Goal: Task Accomplishment & Management: Use online tool/utility

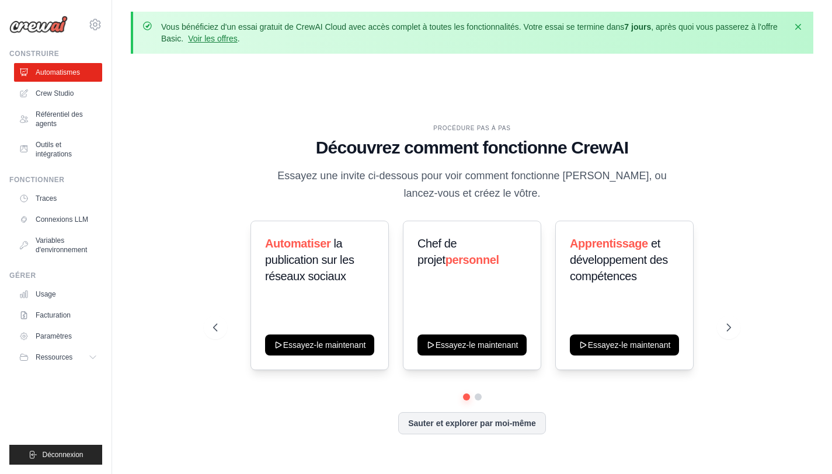
scroll to position [27, 0]
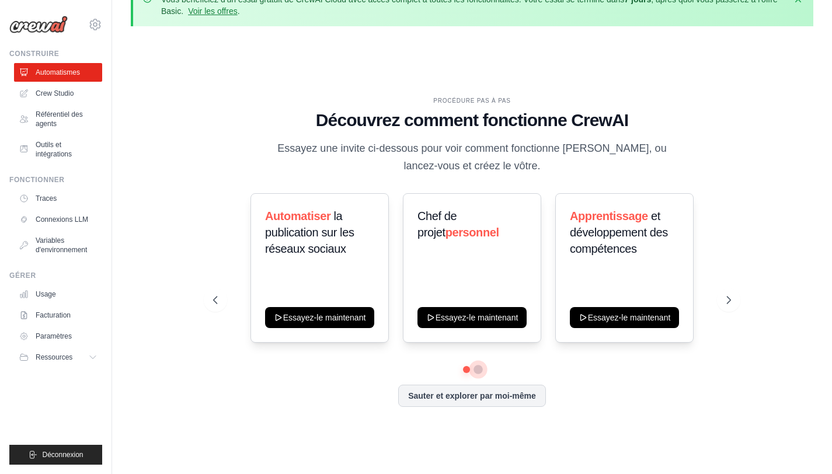
click at [477, 368] on button at bounding box center [477, 369] width 9 height 9
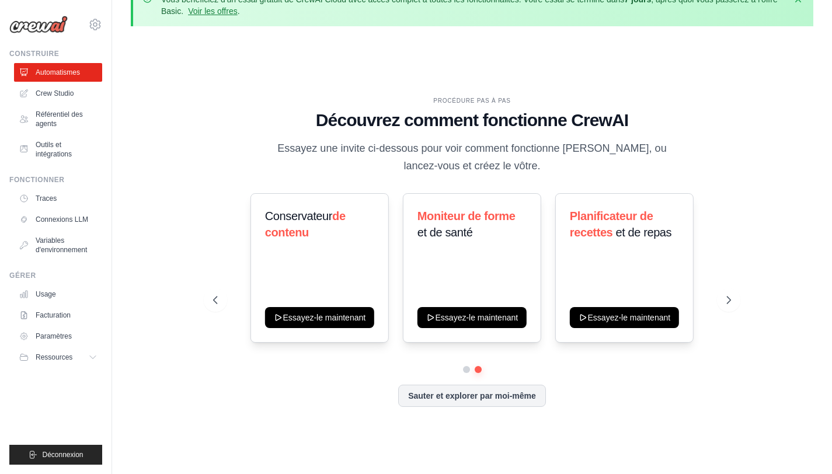
click at [460, 372] on div at bounding box center [472, 369] width 518 height 7
click at [465, 371] on button at bounding box center [466, 369] width 8 height 8
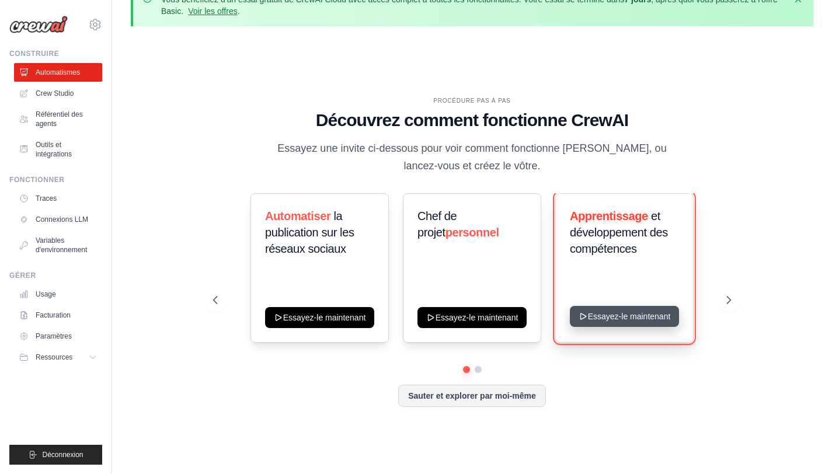
click at [602, 319] on button "Essayez-le maintenant" at bounding box center [624, 316] width 109 height 21
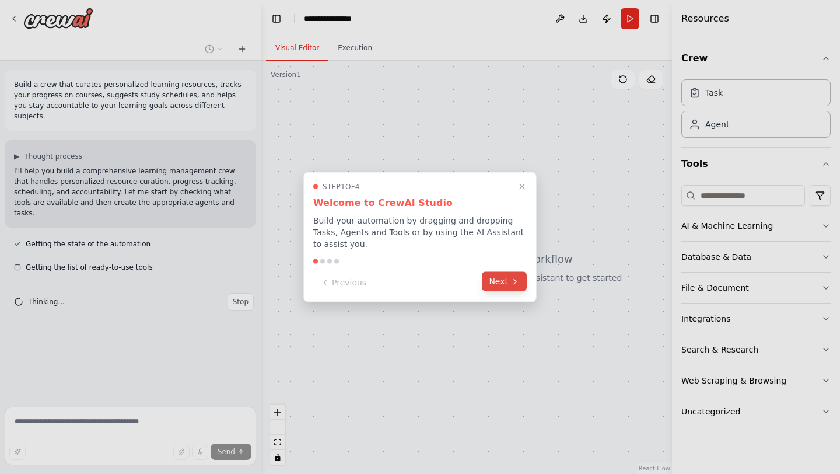
click at [511, 284] on icon at bounding box center [515, 281] width 9 height 9
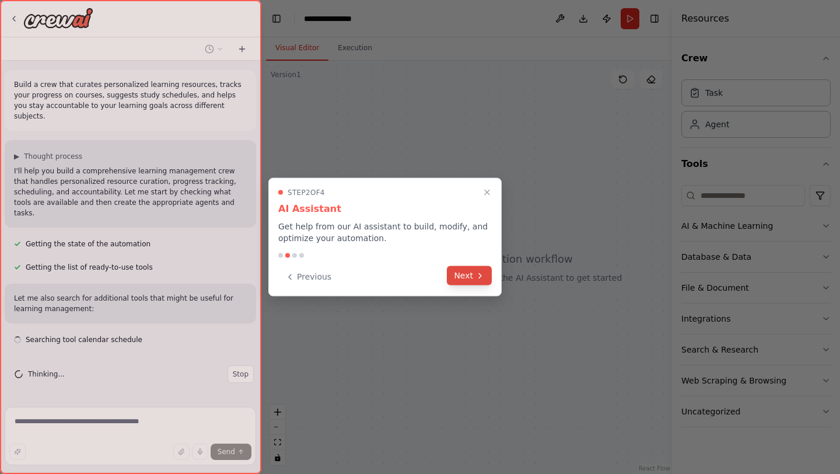
click at [467, 272] on button "Next" at bounding box center [469, 275] width 45 height 19
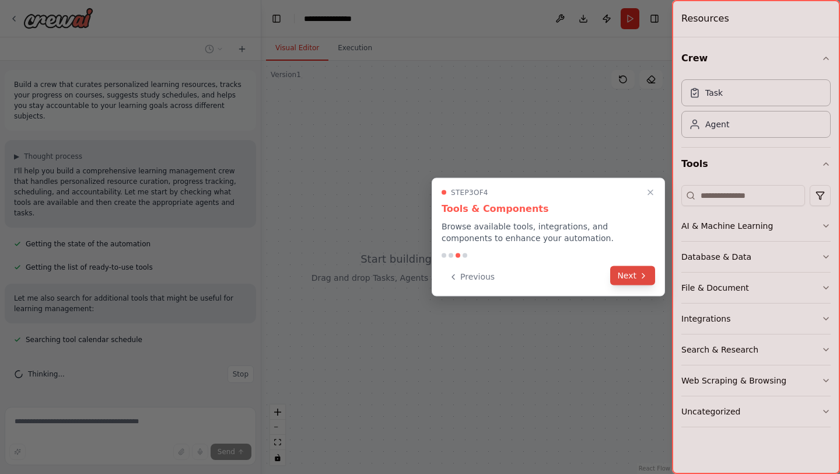
click at [630, 271] on button "Next" at bounding box center [632, 275] width 45 height 19
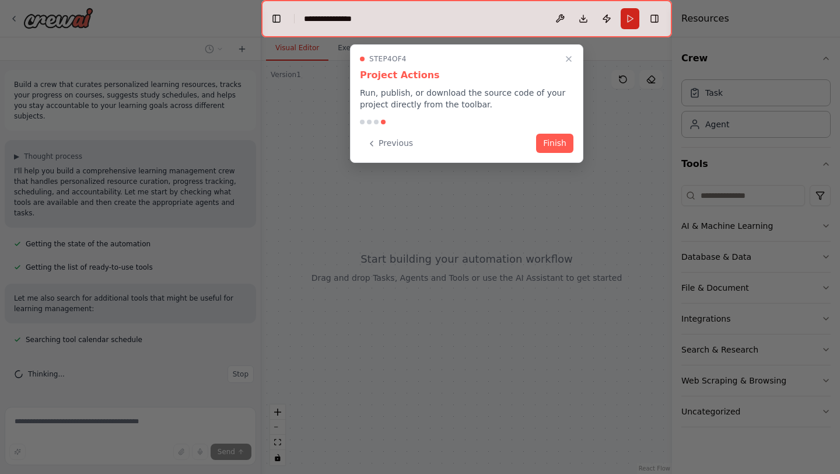
scroll to position [1, 0]
click at [564, 137] on button "Finish" at bounding box center [554, 143] width 37 height 19
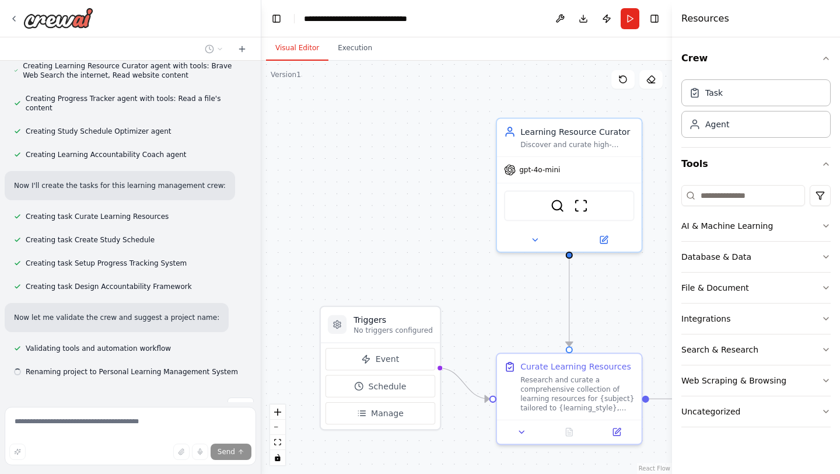
scroll to position [393, 0]
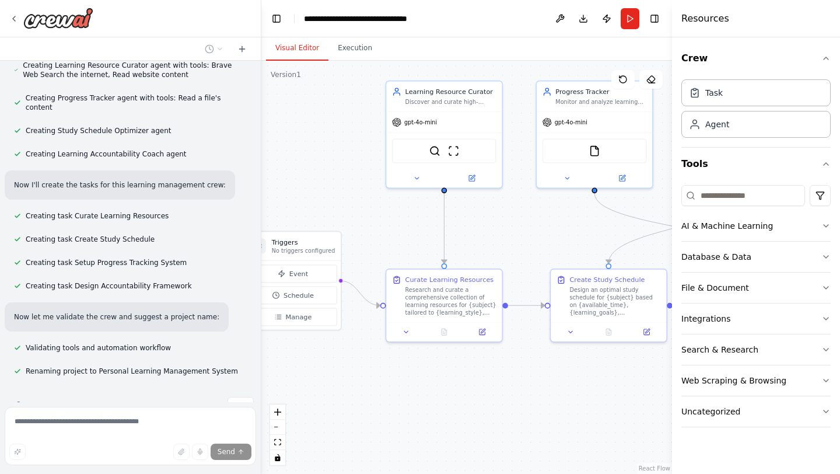
drag, startPoint x: 472, startPoint y: 259, endPoint x: 366, endPoint y: 193, distance: 124.7
click at [366, 193] on div ".deletable-edge-delete-btn { width: 20px; height: 20px; border: 0px solid #ffff…" at bounding box center [466, 267] width 411 height 413
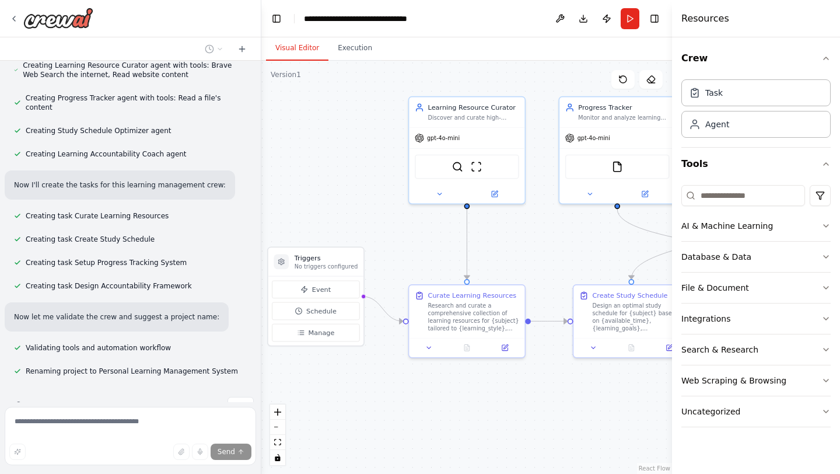
drag, startPoint x: 365, startPoint y: 236, endPoint x: 345, endPoint y: 283, distance: 50.5
click at [346, 282] on div ".deletable-edge-delete-btn { width: 20px; height: 20px; border: 0px solid #ffff…" at bounding box center [466, 267] width 411 height 413
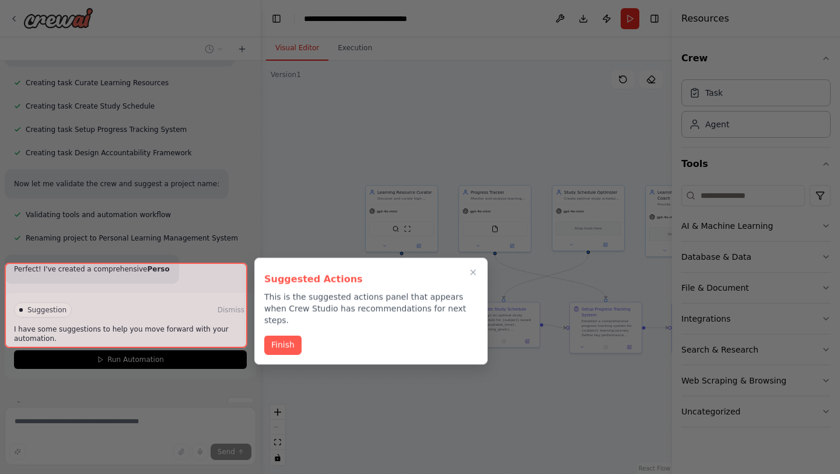
click at [381, 278] on div "Suggested Actions This is the suggested actions panel that appears when Crew St…" at bounding box center [370, 311] width 233 height 107
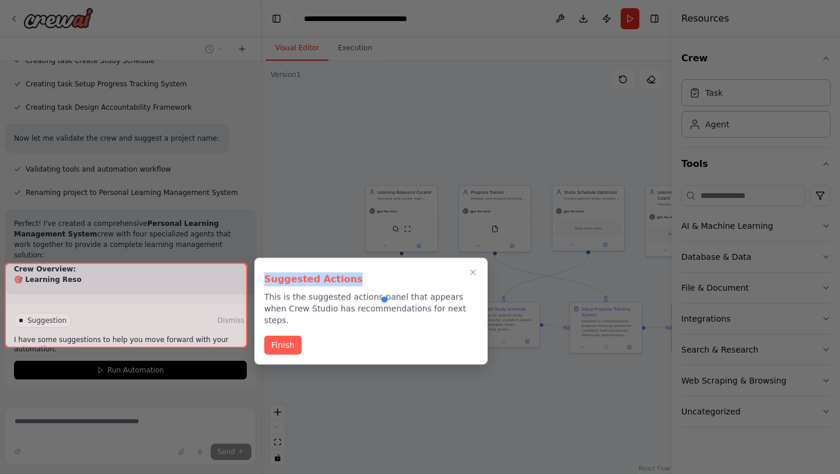
click at [280, 336] on button "Finish" at bounding box center [282, 345] width 37 height 19
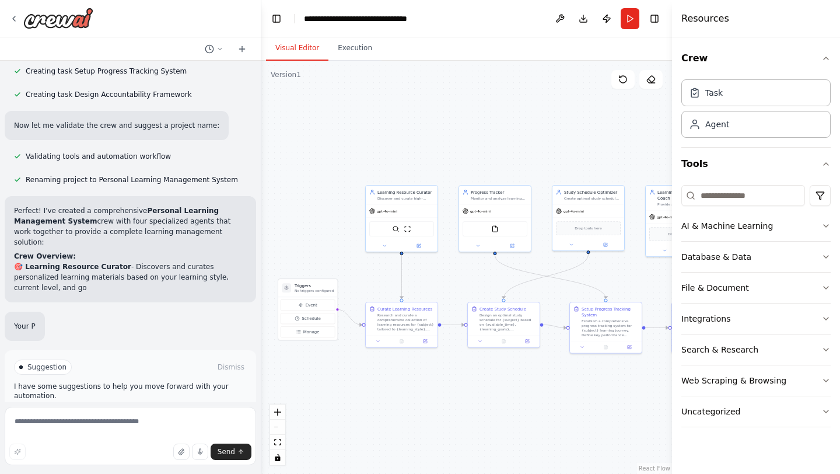
click at [118, 359] on div "Suggestion Dismiss I have some suggestions to help you move forward with your a…" at bounding box center [130, 392] width 233 height 67
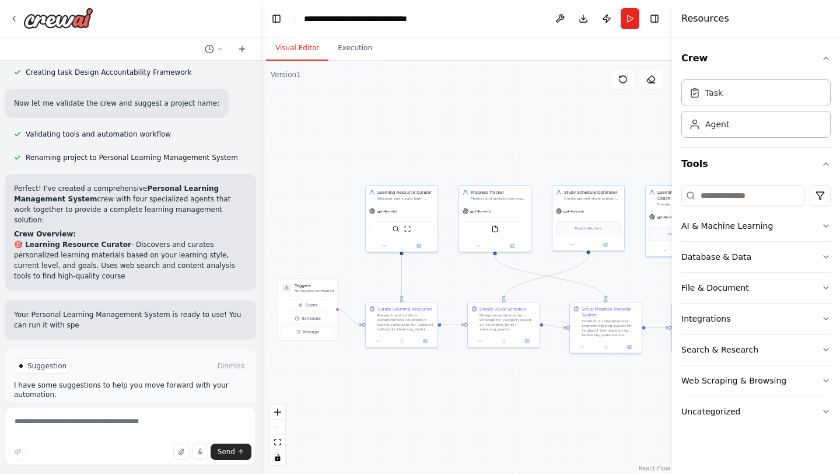
click at [116, 411] on span "Run Automation" at bounding box center [135, 415] width 57 height 9
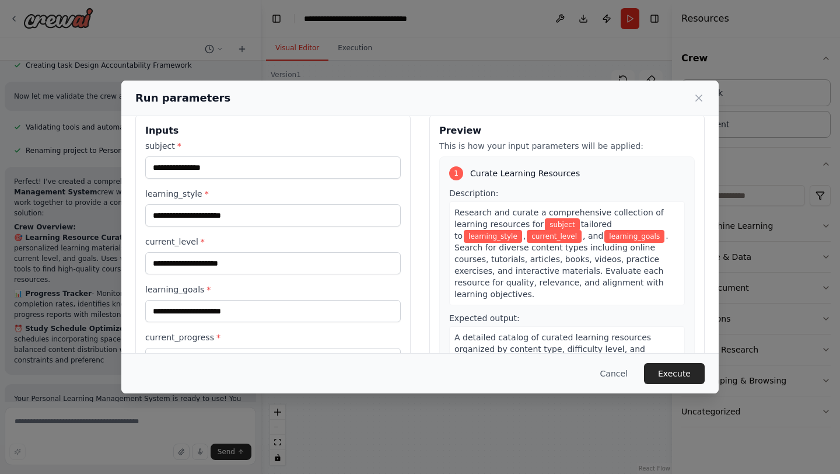
scroll to position [0, 0]
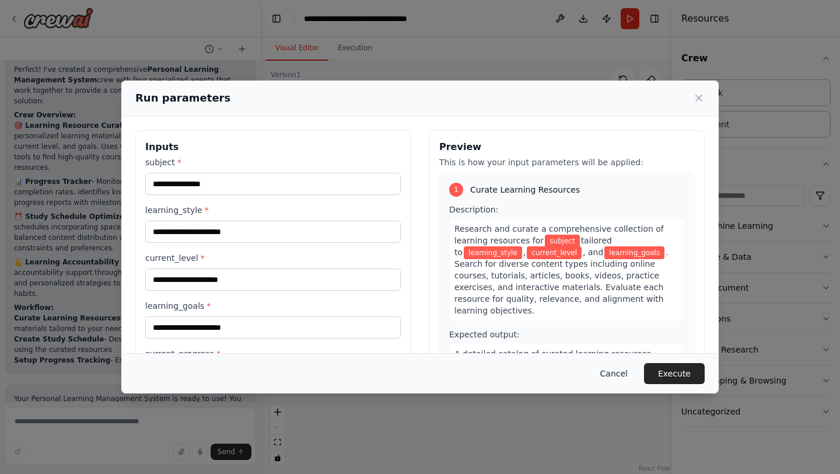
click at [616, 380] on button "Cancel" at bounding box center [614, 373] width 46 height 21
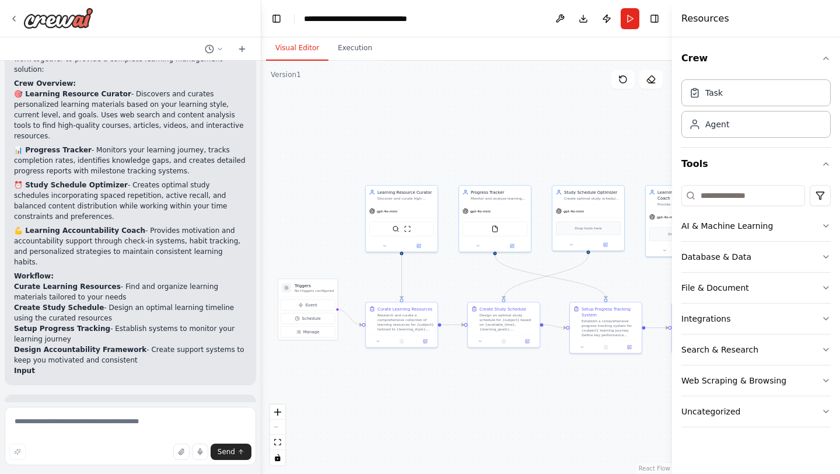
click at [53, 5] on div at bounding box center [130, 18] width 261 height 37
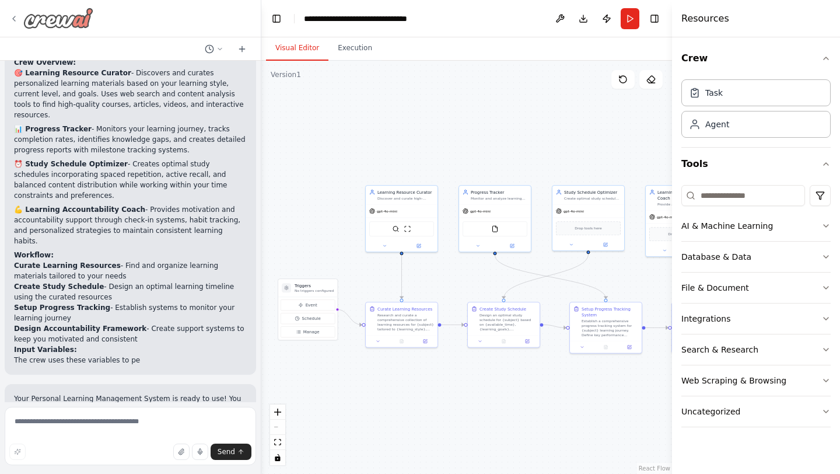
click at [53, 15] on img at bounding box center [58, 18] width 70 height 21
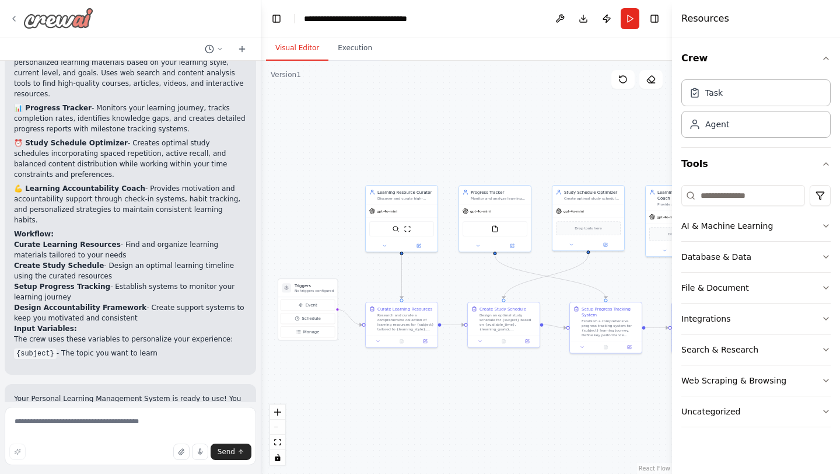
scroll to position [810, 0]
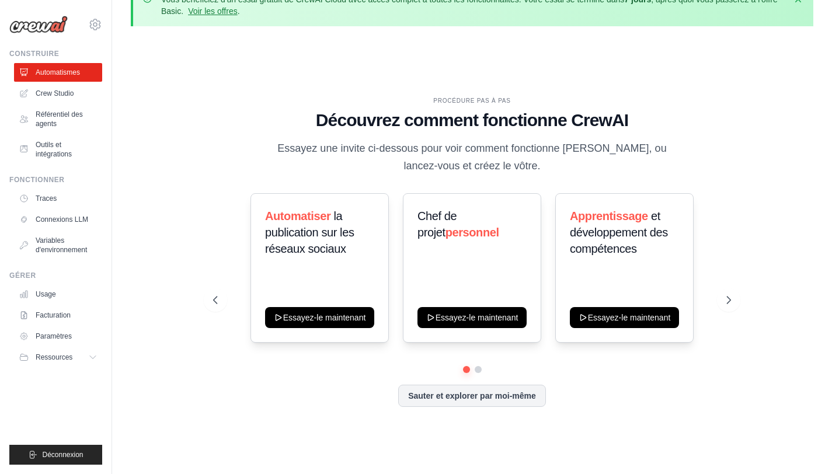
scroll to position [51, 0]
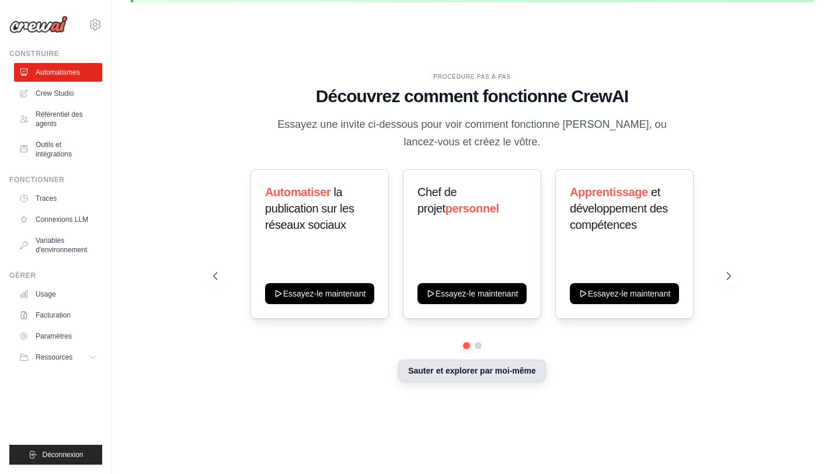
click at [441, 370] on font "Sauter et explorer par moi-même" at bounding box center [472, 370] width 128 height 9
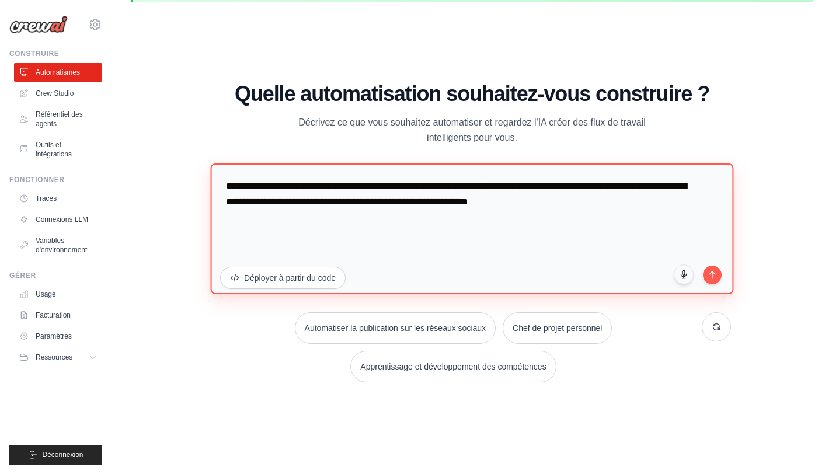
click at [288, 220] on textarea "**********" at bounding box center [471, 228] width 523 height 131
click at [288, 219] on textarea "**********" at bounding box center [471, 228] width 523 height 131
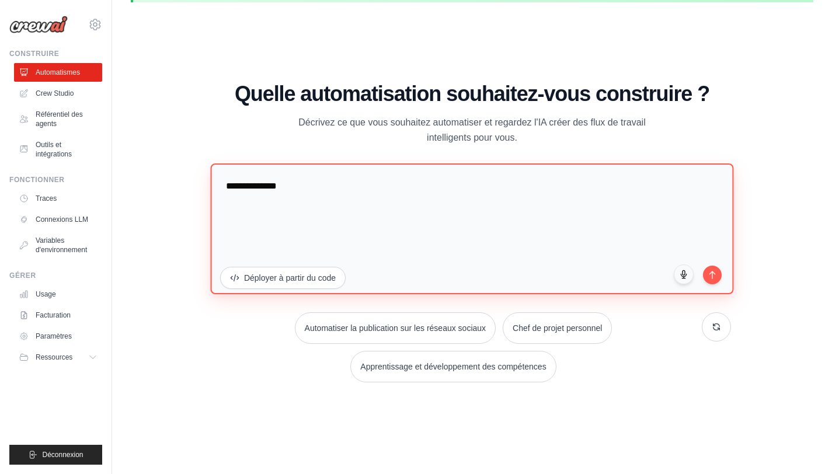
type textarea "**********"
click at [343, 211] on textarea "**********" at bounding box center [471, 228] width 523 height 131
paste textarea
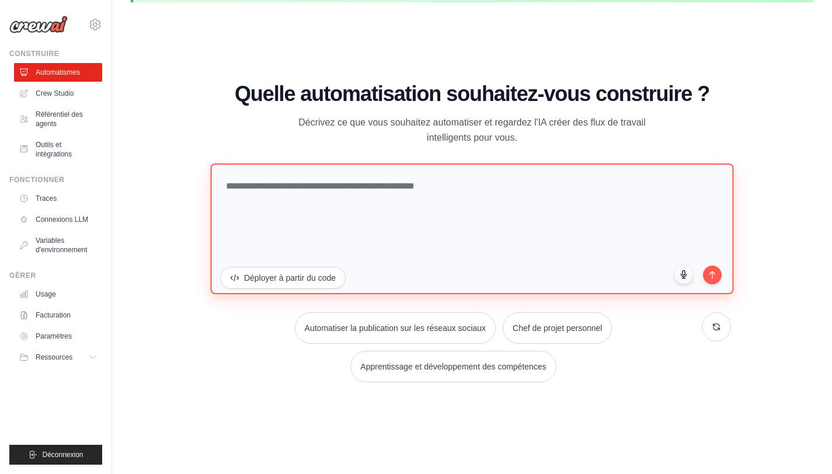
paste textarea "*"
click at [335, 217] on textarea "**********" at bounding box center [471, 228] width 523 height 131
click at [368, 166] on textarea "**********" at bounding box center [471, 228] width 523 height 131
click at [366, 179] on textarea "**********" at bounding box center [471, 228] width 523 height 131
paste textarea "**********"
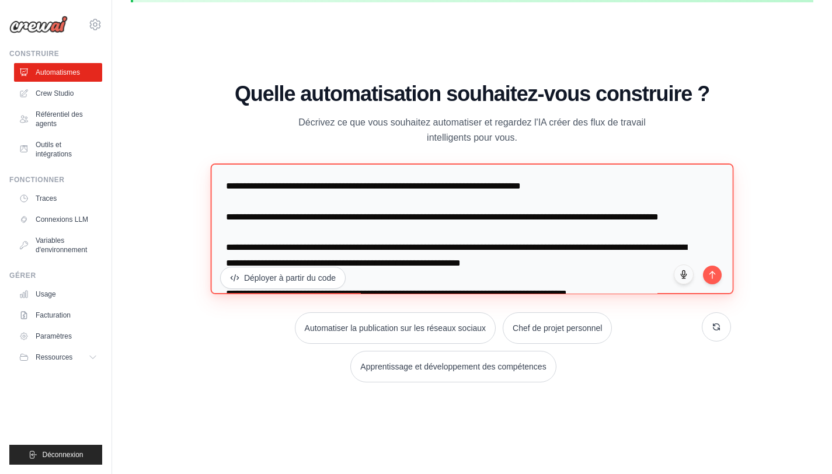
scroll to position [264, 0]
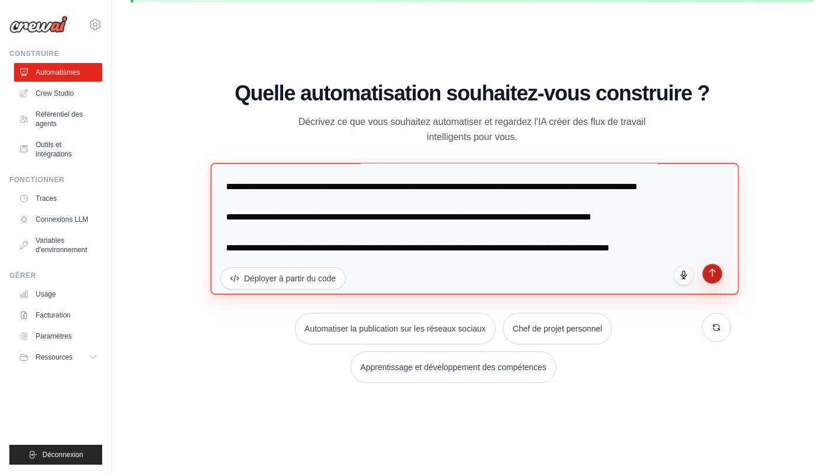
type textarea "**********"
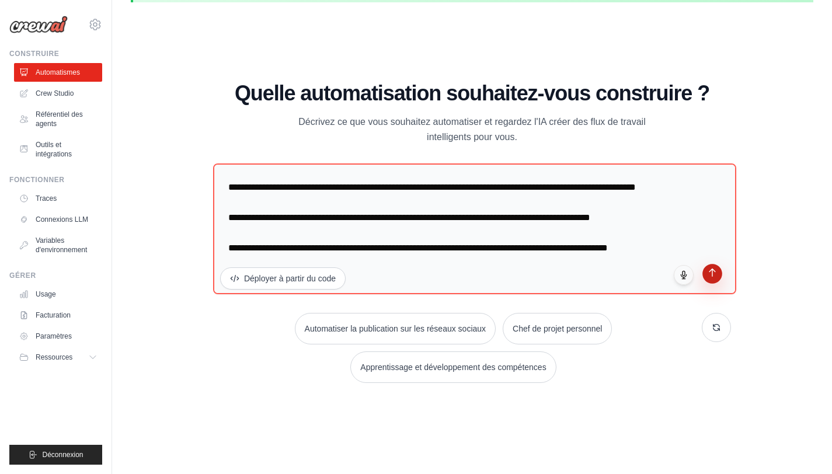
click at [716, 275] on icon "submit" at bounding box center [712, 273] width 10 height 10
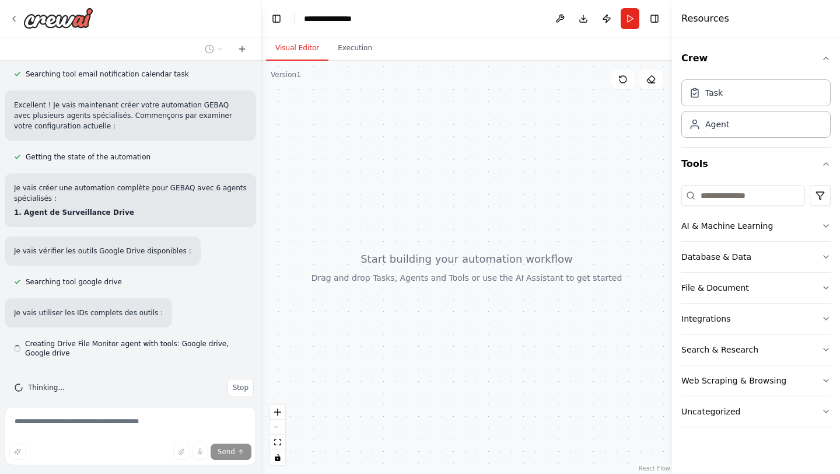
scroll to position [542, 0]
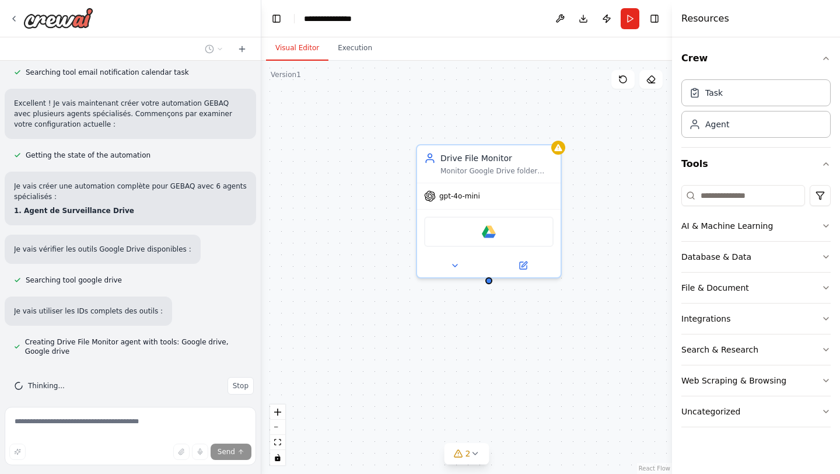
drag, startPoint x: 421, startPoint y: 165, endPoint x: 338, endPoint y: 194, distance: 88.1
click at [338, 194] on div "Drive File Monitor Monitor Google Drive folder {drive_folder_id} for new PDF fi…" at bounding box center [466, 267] width 411 height 413
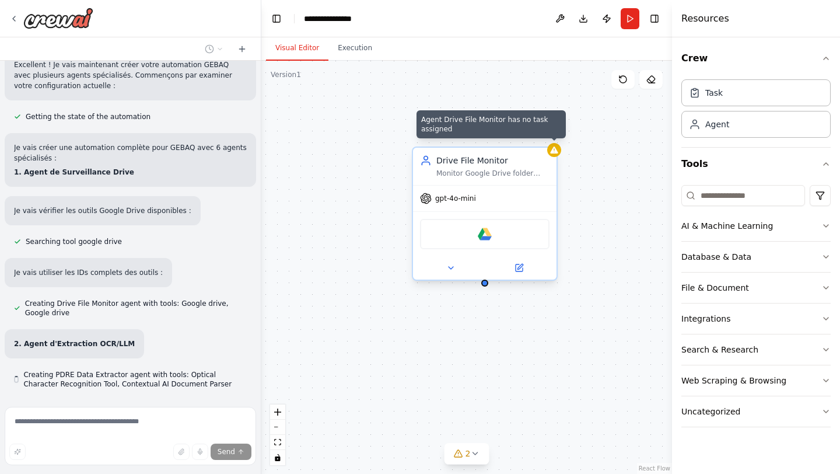
scroll to position [613, 0]
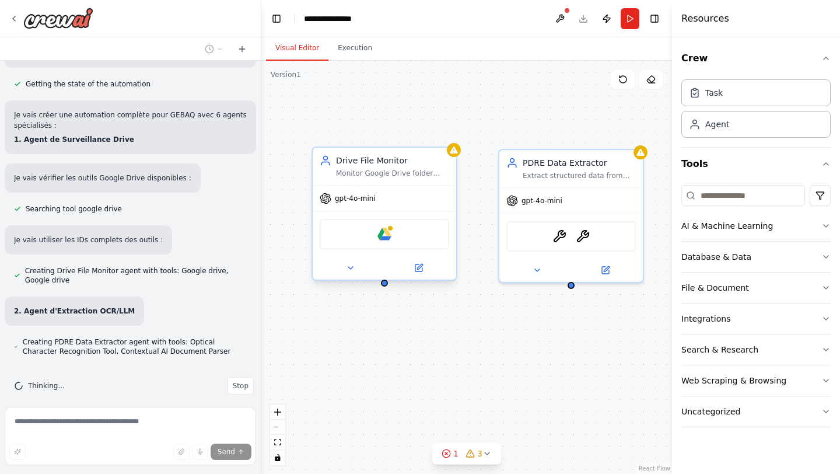
drag, startPoint x: 396, startPoint y: 279, endPoint x: 295, endPoint y: 279, distance: 100.4
click at [295, 279] on div "Drive File Monitor Monitor Google Drive folder {drive_folder_id} for new PDF fi…" at bounding box center [466, 267] width 411 height 413
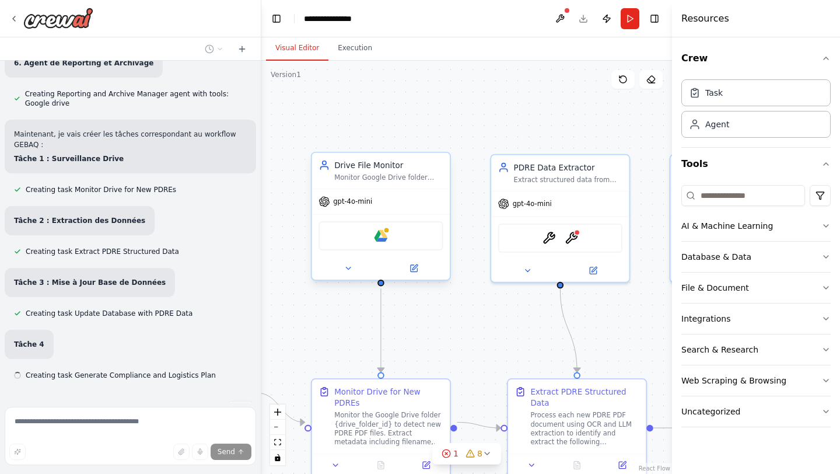
scroll to position [1184, 0]
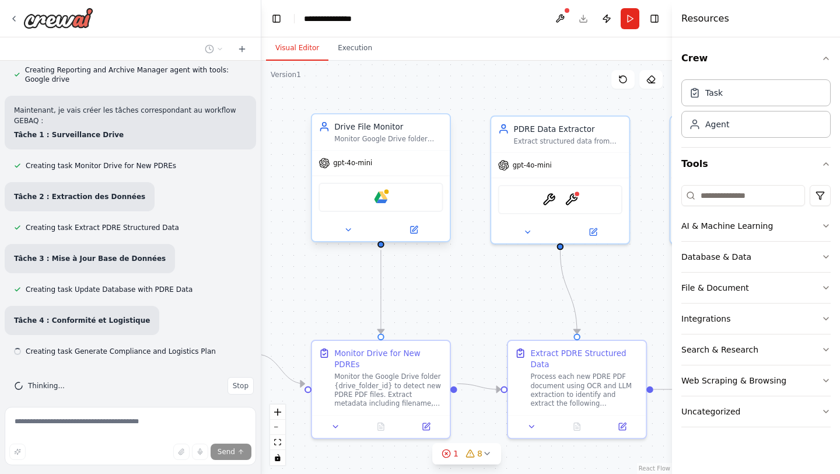
drag, startPoint x: 418, startPoint y: 316, endPoint x: 418, endPoint y: 274, distance: 42.0
click at [418, 274] on div ".deletable-edge-delete-btn { width: 20px; height: 20px; border: 0px solid #ffff…" at bounding box center [466, 267] width 411 height 413
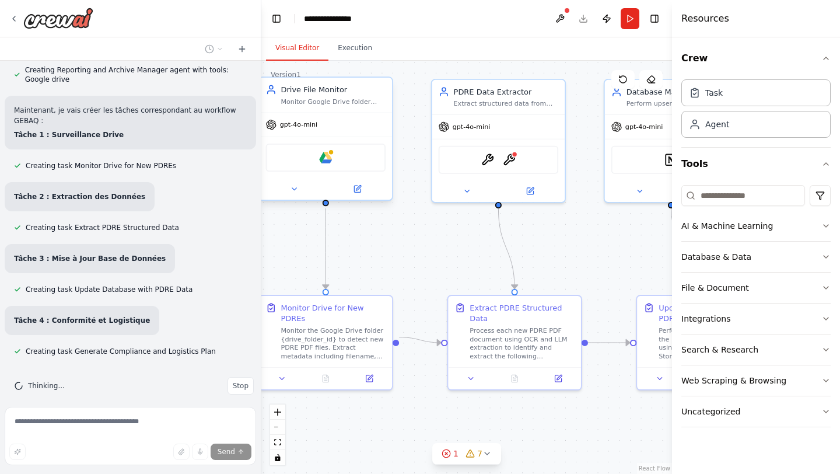
drag, startPoint x: 418, startPoint y: 274, endPoint x: 362, endPoint y: 235, distance: 68.3
click at [362, 235] on div ".deletable-edge-delete-btn { width: 20px; height: 20px; border: 0px solid #ffff…" at bounding box center [466, 267] width 411 height 413
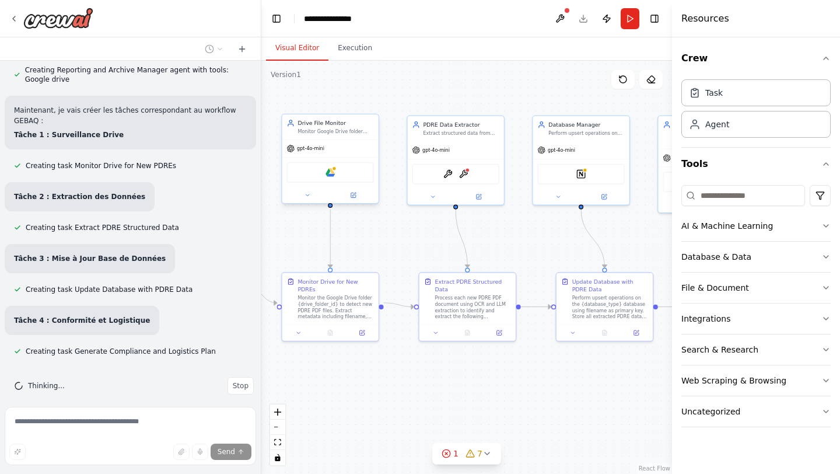
drag, startPoint x: 384, startPoint y: 270, endPoint x: 376, endPoint y: 262, distance: 11.1
click at [376, 262] on div ".deletable-edge-delete-btn { width: 20px; height: 20px; border: 0px solid #ffff…" at bounding box center [466, 267] width 411 height 413
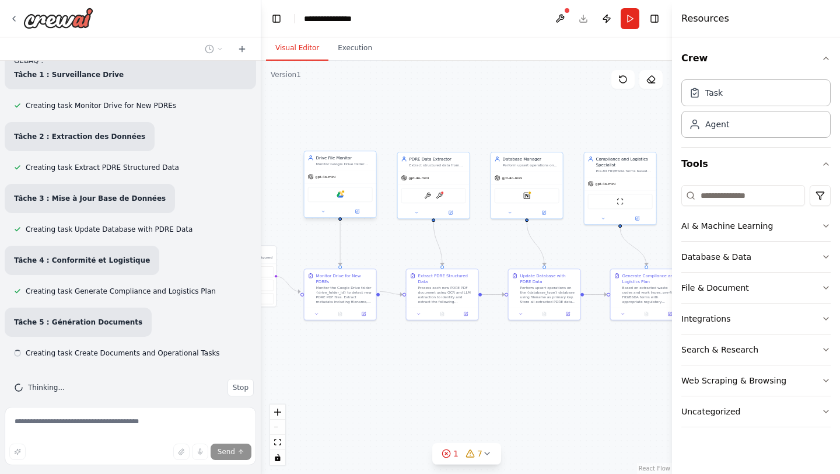
scroll to position [1245, 0]
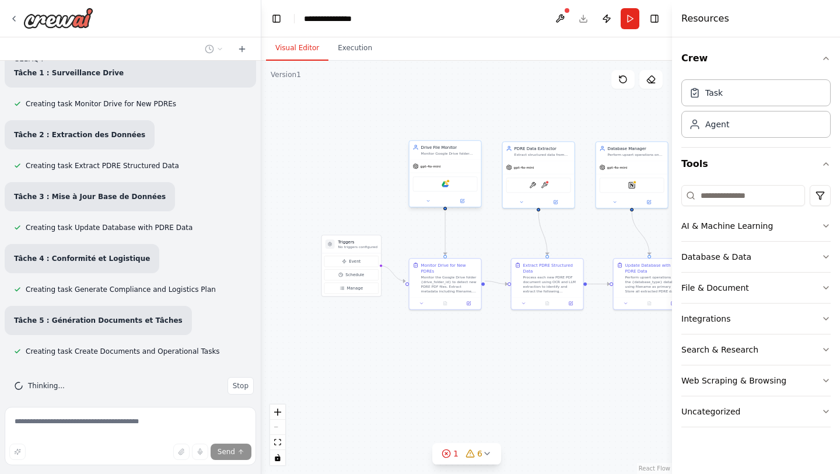
drag, startPoint x: 376, startPoint y: 254, endPoint x: 471, endPoint y: 242, distance: 95.8
click at [471, 242] on div ".deletable-edge-delete-btn { width: 20px; height: 20px; border: 0px solid #ffff…" at bounding box center [466, 267] width 411 height 413
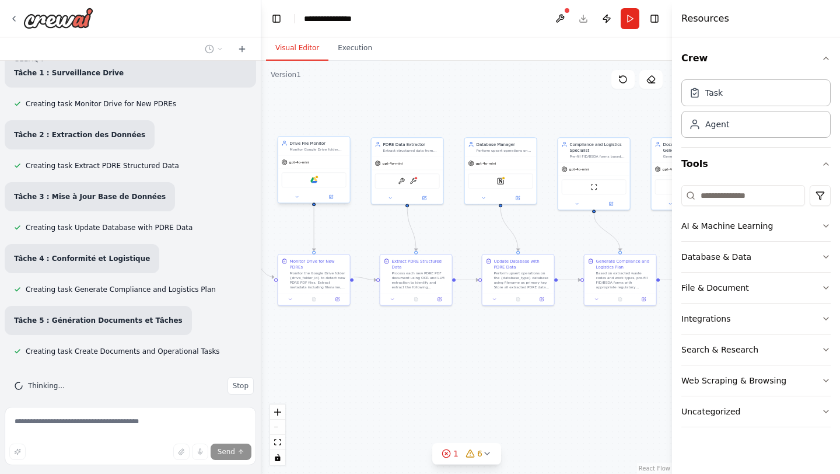
drag, startPoint x: 471, startPoint y: 242, endPoint x: 280, endPoint y: 242, distance: 190.8
click at [282, 242] on div ".deletable-edge-delete-btn { width: 20px; height: 20px; border: 0px solid #ffff…" at bounding box center [466, 267] width 411 height 413
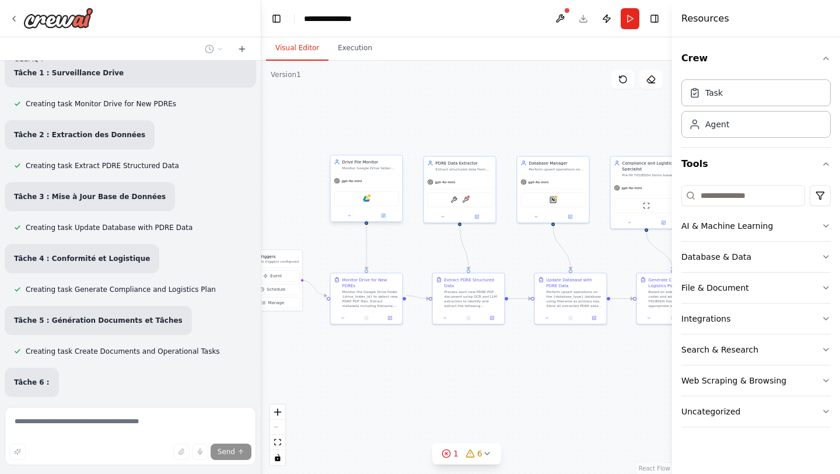
scroll to position [1307, 0]
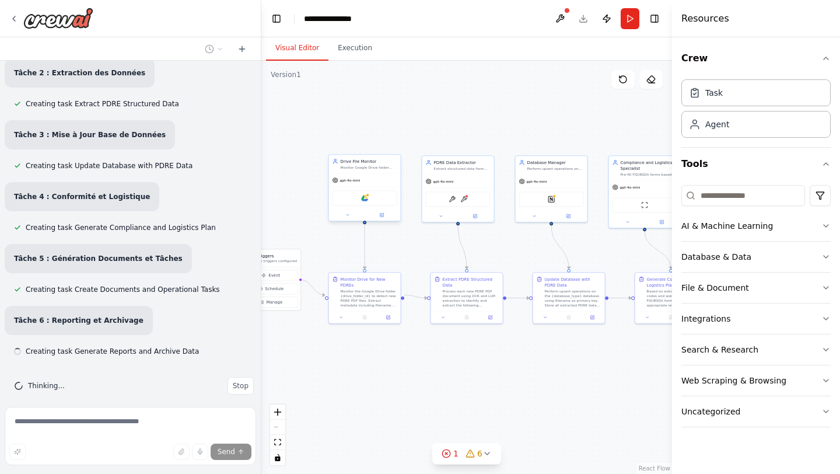
drag, startPoint x: 473, startPoint y: 317, endPoint x: 592, endPoint y: 331, distance: 119.4
click at [592, 331] on div ".deletable-edge-delete-btn { width: 20px; height: 20px; border: 0px solid #ffff…" at bounding box center [466, 267] width 411 height 413
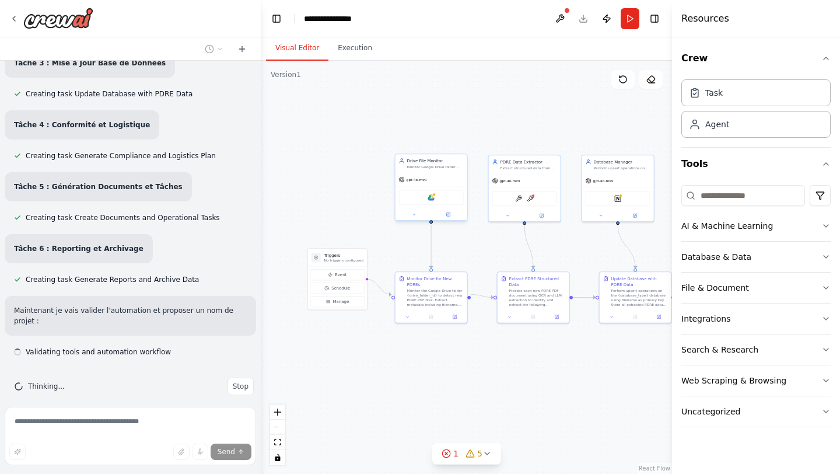
scroll to position [1380, 0]
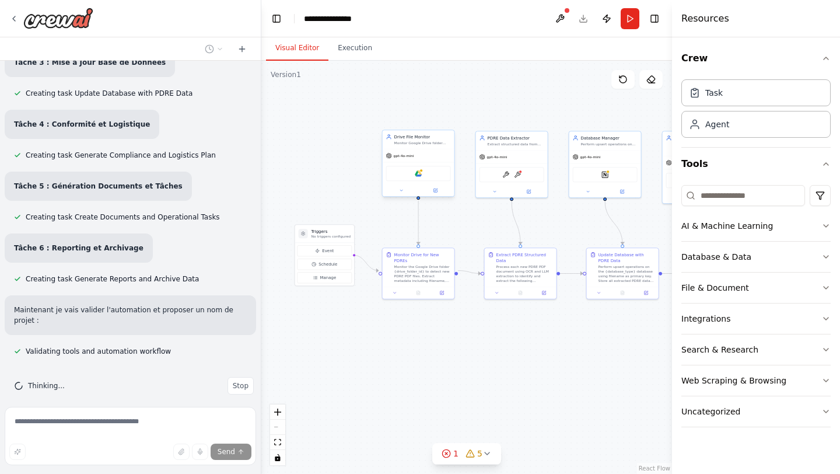
drag, startPoint x: 367, startPoint y: 371, endPoint x: 421, endPoint y: 347, distance: 59.3
click at [421, 347] on div ".deletable-edge-delete-btn { width: 20px; height: 20px; border: 0px solid #ffff…" at bounding box center [466, 267] width 411 height 413
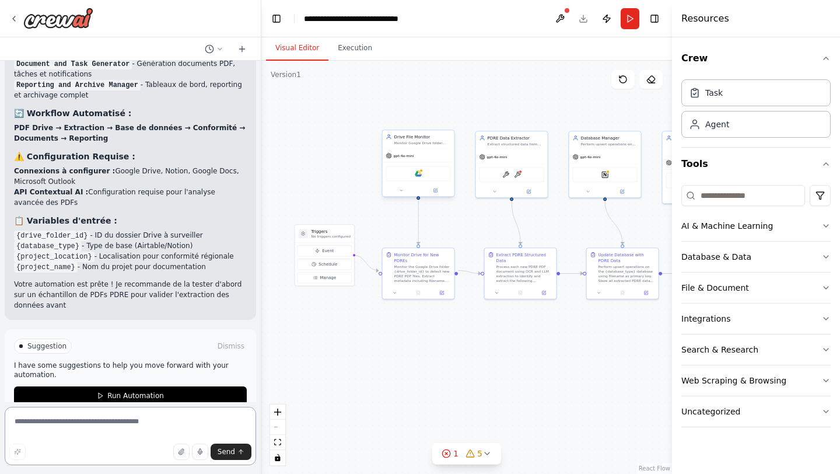
scroll to position [1870, 0]
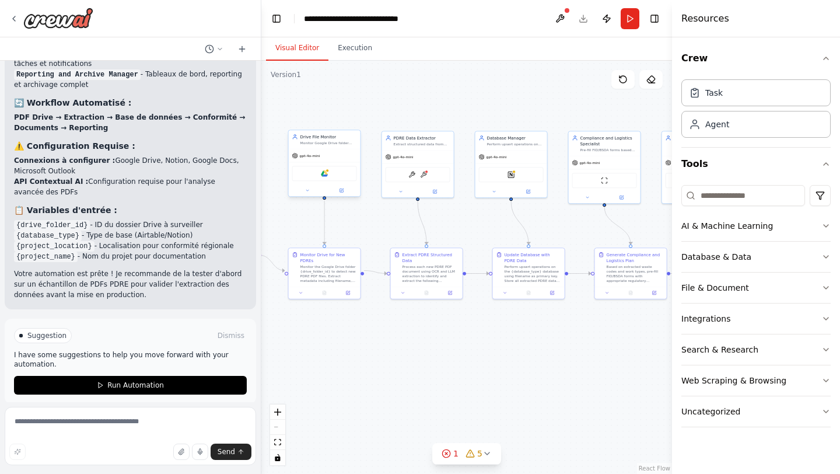
drag, startPoint x: 465, startPoint y: 351, endPoint x: 364, endPoint y: 352, distance: 101.0
click at [364, 352] on div ".deletable-edge-delete-btn { width: 20px; height: 20px; border: 0px solid #ffff…" at bounding box center [466, 267] width 411 height 413
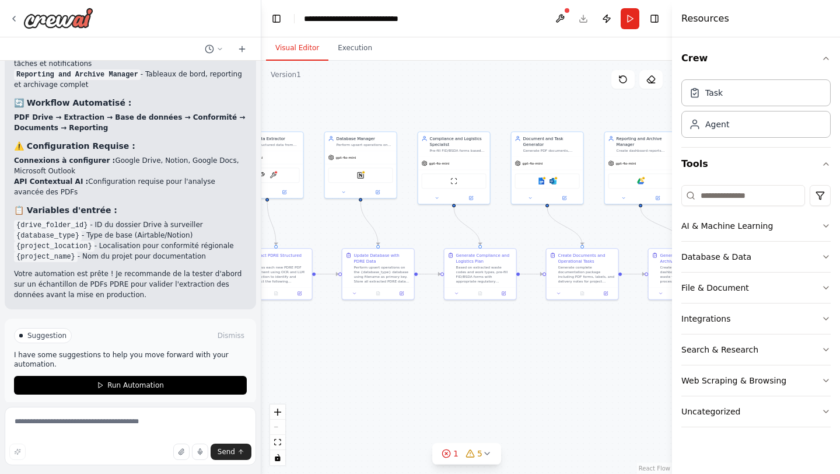
drag, startPoint x: 475, startPoint y: 364, endPoint x: 333, endPoint y: 364, distance: 141.8
click at [333, 364] on div ".deletable-edge-delete-btn { width: 20px; height: 20px; border: 0px solid #ffff…" at bounding box center [466, 267] width 411 height 413
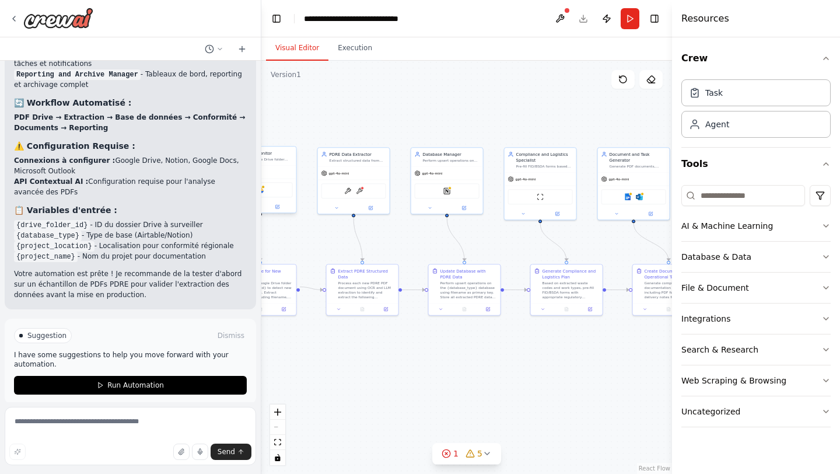
drag, startPoint x: 465, startPoint y: 390, endPoint x: 565, endPoint y: 405, distance: 100.9
click at [558, 405] on div ".deletable-edge-delete-btn { width: 20px; height: 20px; border: 0px solid #ffff…" at bounding box center [466, 267] width 411 height 413
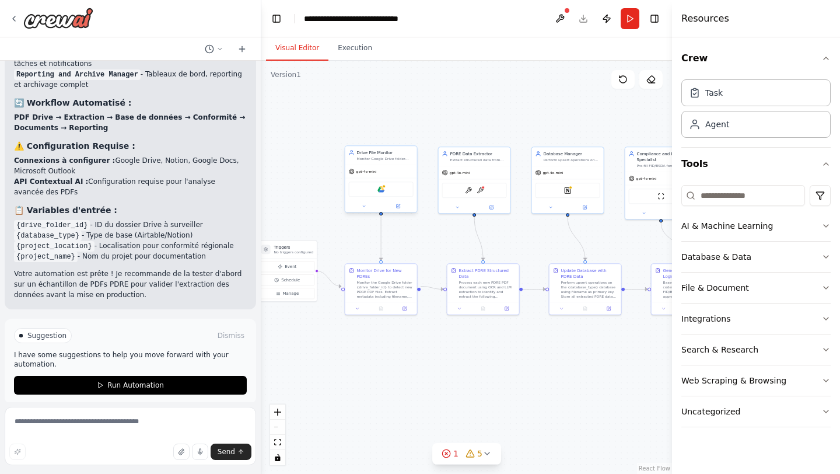
drag, startPoint x: 431, startPoint y: 395, endPoint x: 549, endPoint y: 394, distance: 117.9
click at [549, 394] on div ".deletable-edge-delete-btn { width: 20px; height: 20px; border: 0px solid #ffff…" at bounding box center [466, 267] width 411 height 413
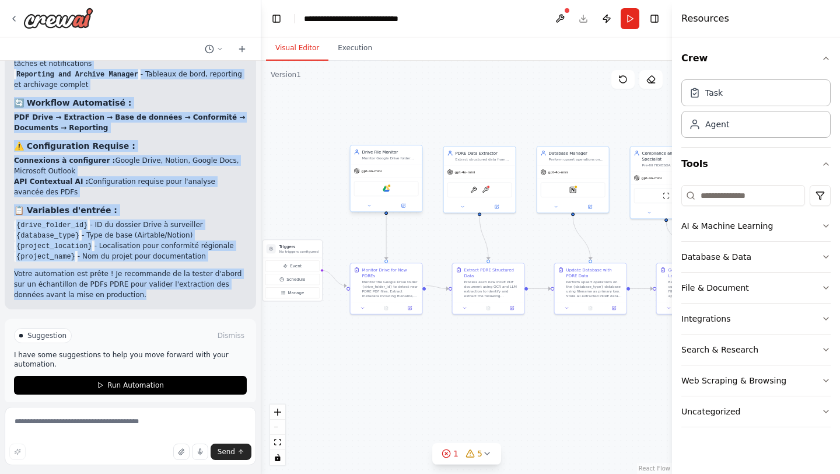
drag, startPoint x: 13, startPoint y: 189, endPoint x: 155, endPoint y: 288, distance: 172.9
click at [155, 288] on div "🎯 Automation GEBAQ Créée avec Succès ! J'ai créé votre automation complète GEBA…" at bounding box center [130, 105] width 233 height 390
copy div "🎯 Automation GEBAQ Créée avec Succès ! J'ai créé votre automation complète GEBA…"
click at [131, 219] on li "{drive_folder_id} - ID du dossier Drive à surveiller" at bounding box center [130, 224] width 233 height 11
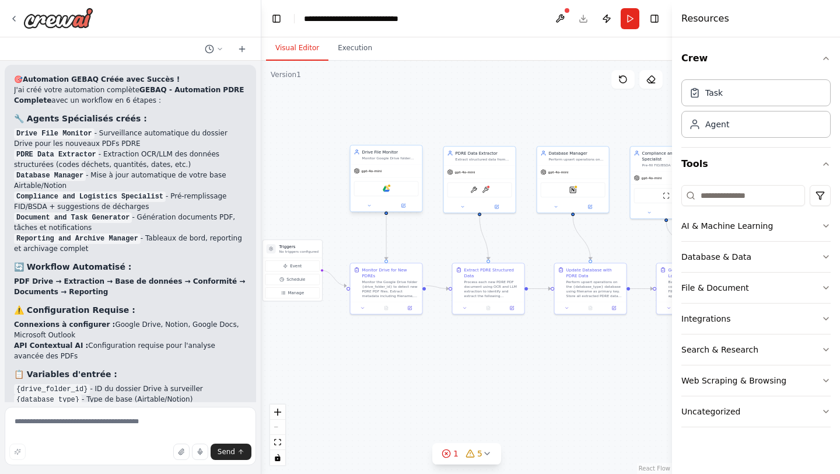
scroll to position [1706, 0]
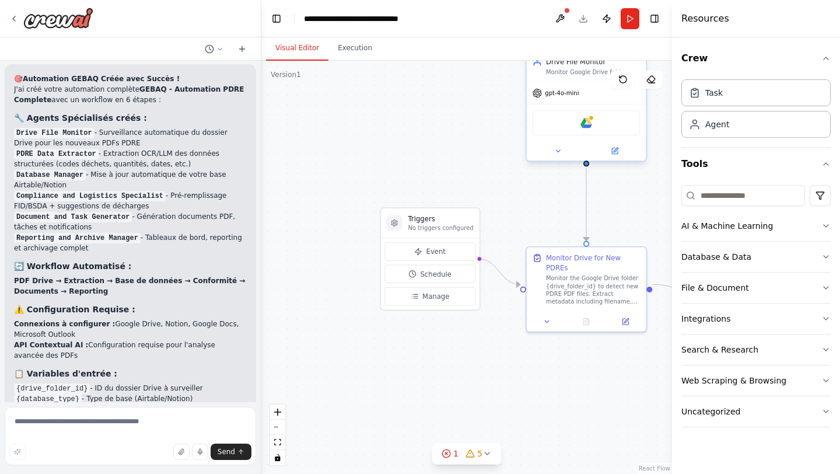
drag, startPoint x: 385, startPoint y: 336, endPoint x: 561, endPoint y: 337, distance: 176.2
click at [562, 338] on div ".deletable-edge-delete-btn { width: 20px; height: 20px; border: 0px solid #ffff…" at bounding box center [466, 267] width 411 height 413
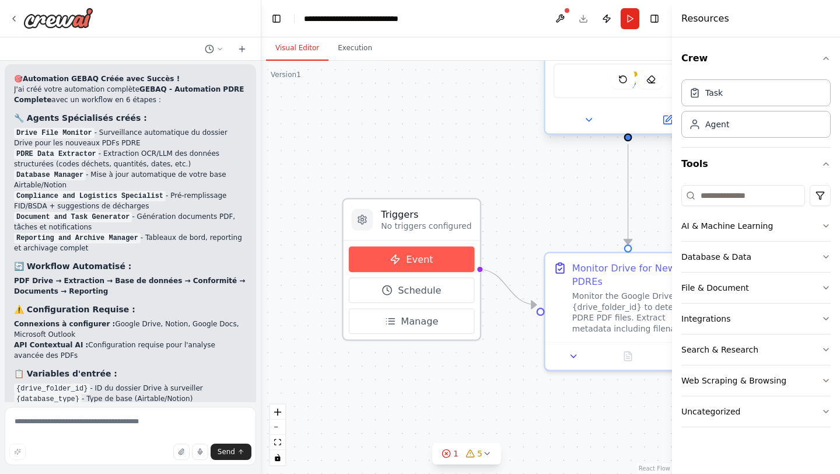
click at [423, 257] on span "Event" at bounding box center [419, 259] width 27 height 13
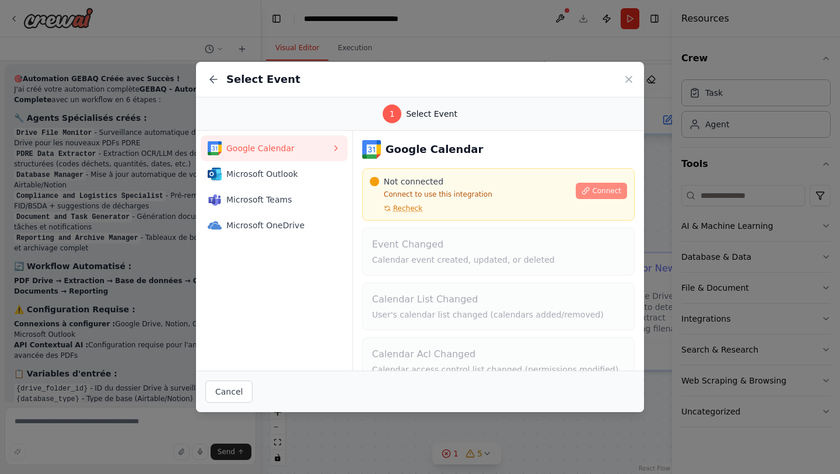
click at [587, 183] on button "Connect" at bounding box center [601, 191] width 51 height 16
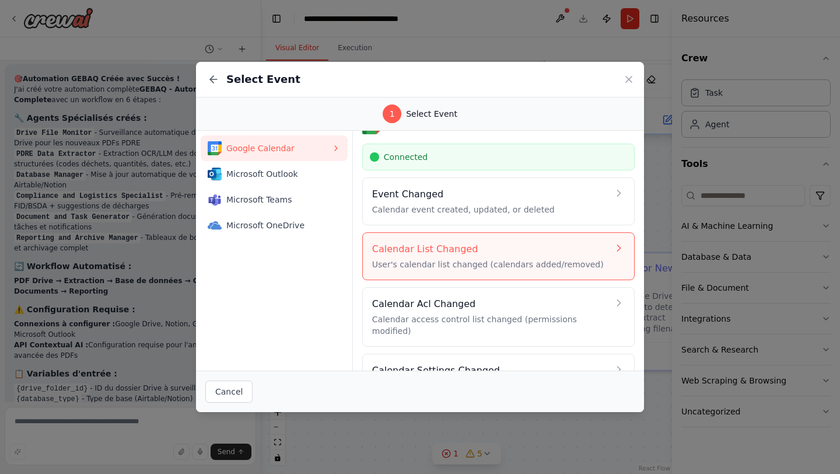
scroll to position [23, 0]
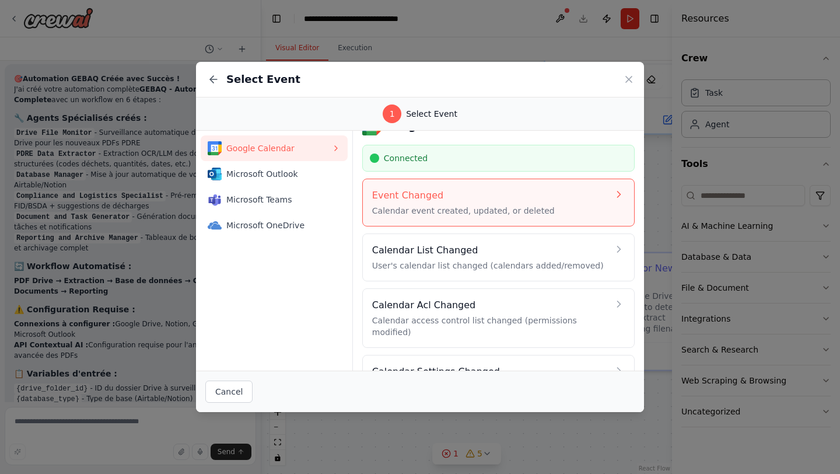
click at [469, 208] on p "Calendar event created, updated, or deleted" at bounding box center [490, 211] width 236 height 12
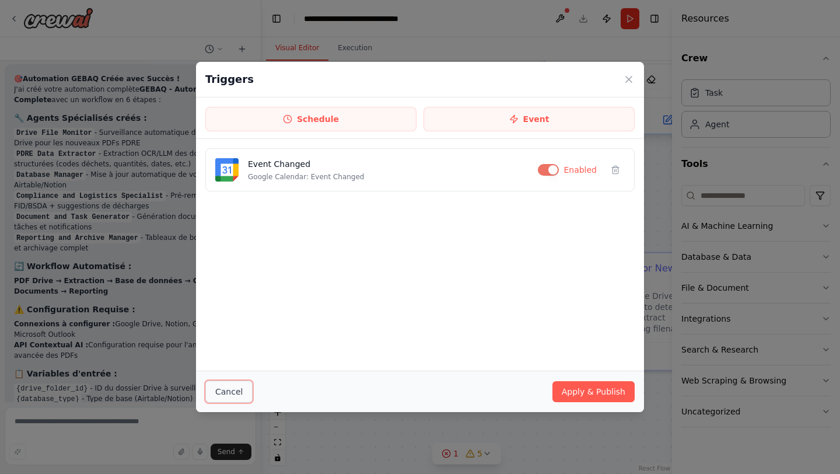
click at [223, 393] on button "Cancel" at bounding box center [228, 392] width 47 height 22
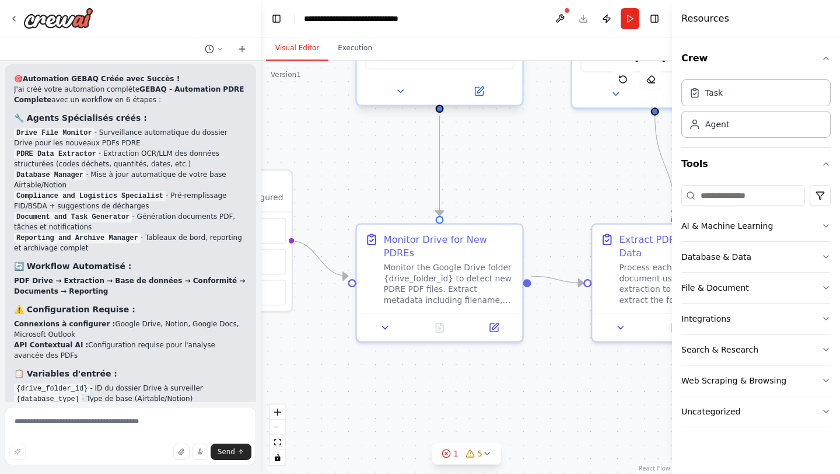
drag, startPoint x: 533, startPoint y: 242, endPoint x: 344, endPoint y: 214, distance: 190.6
click at [344, 214] on div ".deletable-edge-delete-btn { width: 20px; height: 20px; border: 0px solid #ffff…" at bounding box center [466, 267] width 411 height 413
drag, startPoint x: 318, startPoint y: 262, endPoint x: 386, endPoint y: 261, distance: 67.7
click at [386, 261] on div ".deletable-edge-delete-btn { width: 20px; height: 20px; border: 0px solid #ffff…" at bounding box center [323, 125] width 474 height 477
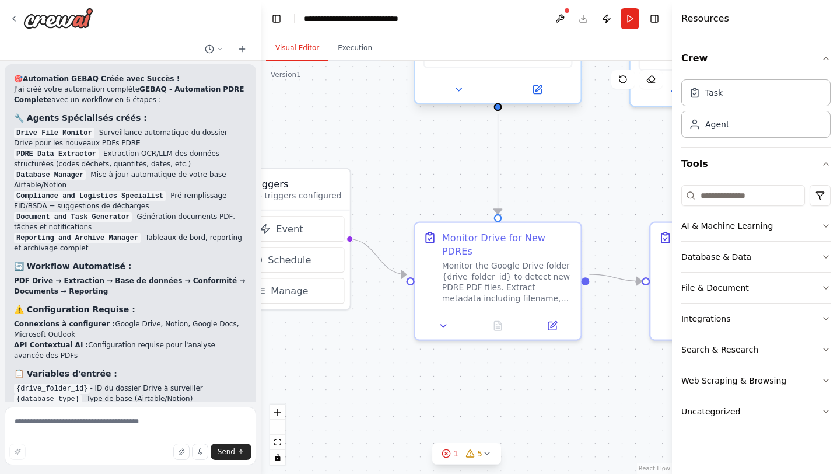
drag, startPoint x: 378, startPoint y: 207, endPoint x: 508, endPoint y: 206, distance: 130.7
click at [520, 207] on div ".deletable-edge-delete-btn { width: 20px; height: 20px; border: 0px solid #ffff…" at bounding box center [466, 267] width 411 height 413
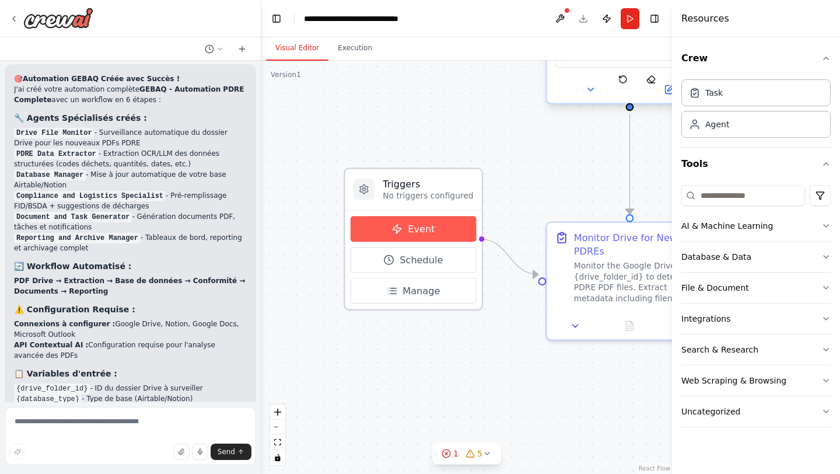
click at [437, 225] on button "Event" at bounding box center [413, 229] width 125 height 26
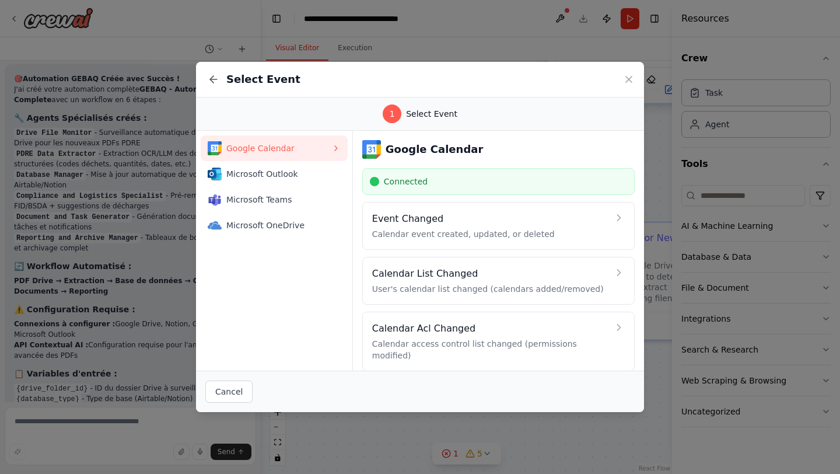
click at [363, 182] on div "Connected" at bounding box center [498, 181] width 273 height 27
click at [310, 145] on span "Google Calendar" at bounding box center [278, 148] width 105 height 12
click at [326, 145] on span "Google Calendar" at bounding box center [278, 148] width 105 height 12
click at [337, 145] on icon at bounding box center [335, 148] width 9 height 9
click at [239, 400] on button "Cancel" at bounding box center [228, 392] width 47 height 22
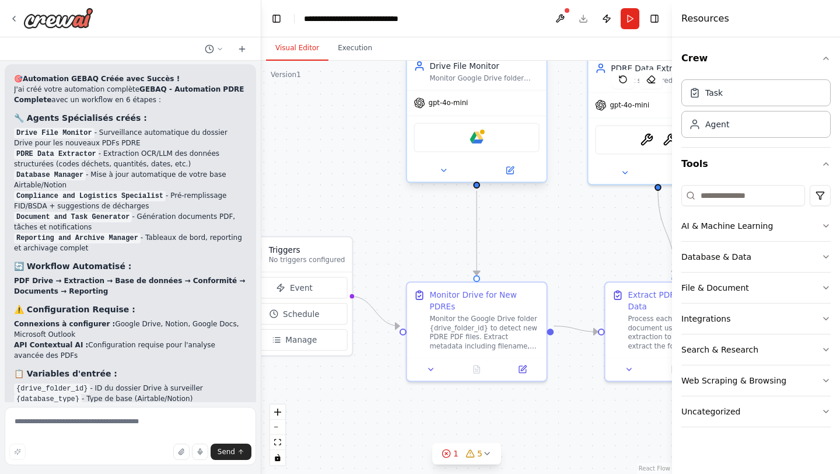
drag, startPoint x: 529, startPoint y: 354, endPoint x: 391, endPoint y: 393, distance: 143.3
click at [392, 393] on div ".deletable-edge-delete-btn { width: 20px; height: 20px; border: 0px solid #ffff…" at bounding box center [466, 267] width 411 height 413
drag, startPoint x: 499, startPoint y: 217, endPoint x: 458, endPoint y: 273, distance: 69.8
click at [459, 273] on div ".deletable-edge-delete-btn { width: 20px; height: 20px; border: 0px solid #ffff…" at bounding box center [466, 267] width 411 height 413
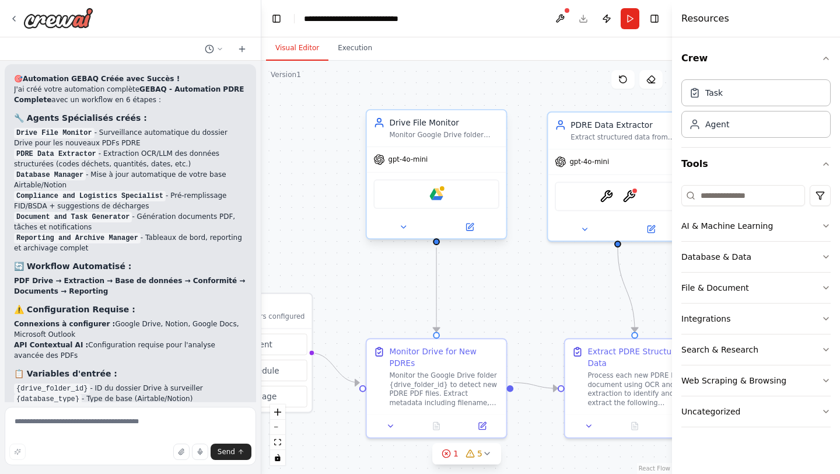
click at [459, 156] on div "gpt-4o-mini" at bounding box center [436, 159] width 139 height 25
click at [452, 190] on div "Google drive" at bounding box center [436, 194] width 126 height 30
click at [402, 226] on icon at bounding box center [403, 227] width 5 height 2
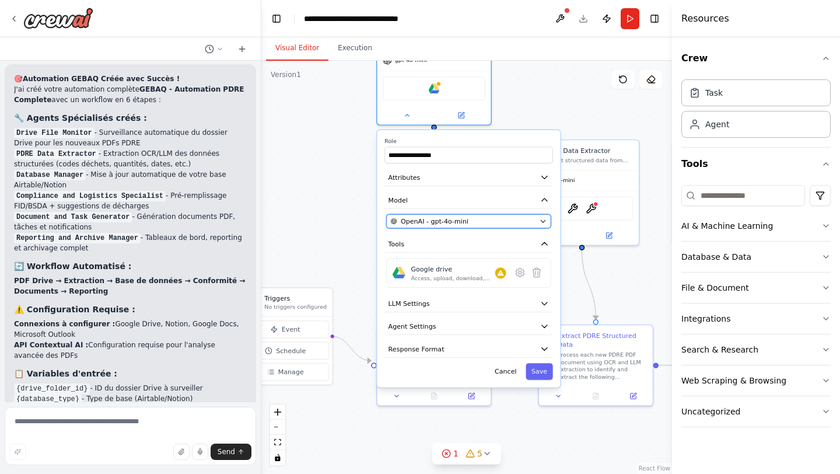
drag, startPoint x: 435, startPoint y: 344, endPoint x: 435, endPoint y: 225, distance: 119.1
click at [435, 225] on span "OpenAI - gpt-4o-mini" at bounding box center [435, 221] width 68 height 9
click at [506, 278] on div "Google drive Access, upload, download, and manage files and folders in Google D…" at bounding box center [458, 273] width 95 height 18
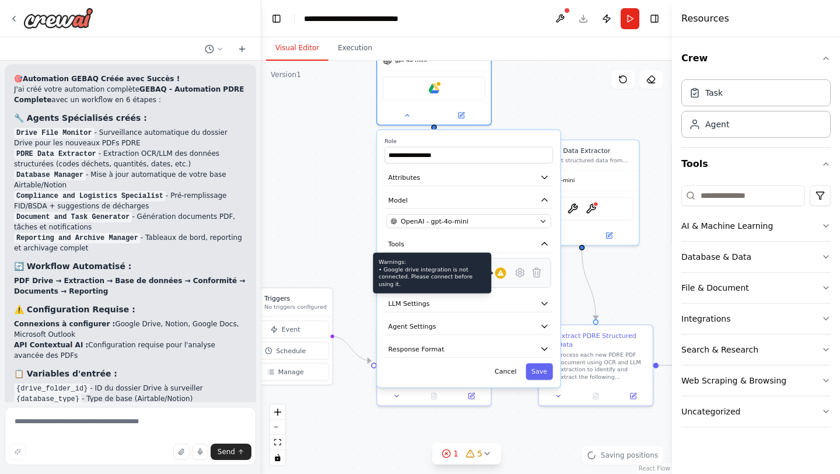
click at [497, 275] on icon at bounding box center [501, 273] width 8 height 8
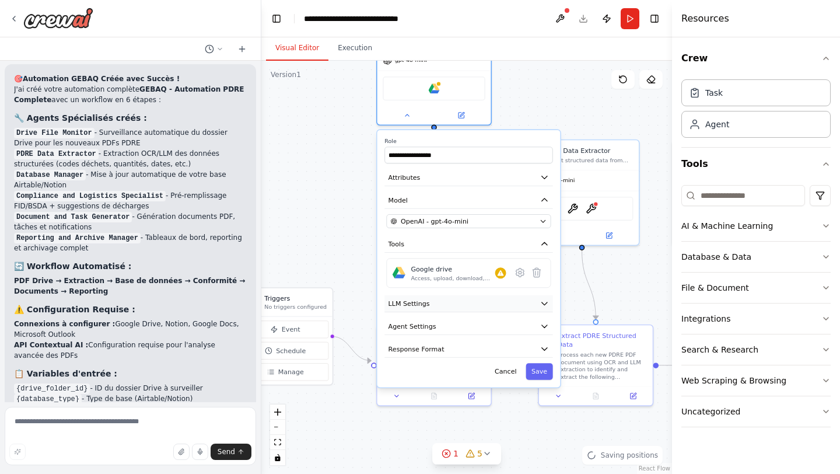
click at [430, 310] on button "LLM Settings" at bounding box center [469, 303] width 168 height 17
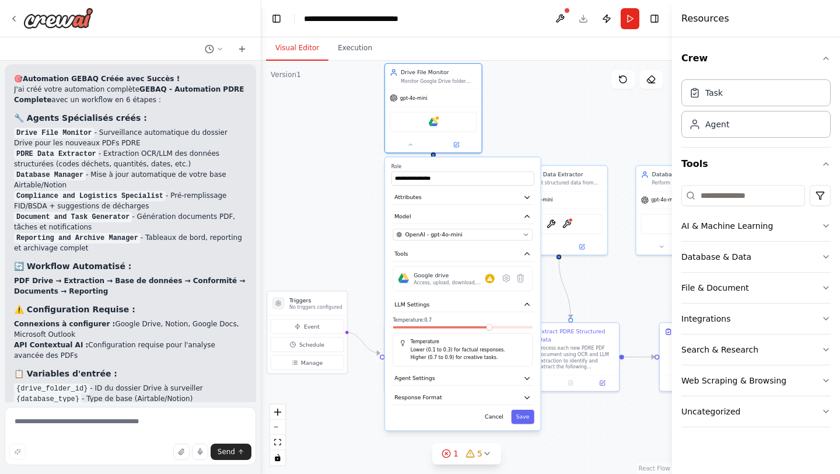
click at [520, 428] on div "**********" at bounding box center [462, 293] width 155 height 273
click at [519, 415] on button "Save" at bounding box center [522, 417] width 23 height 14
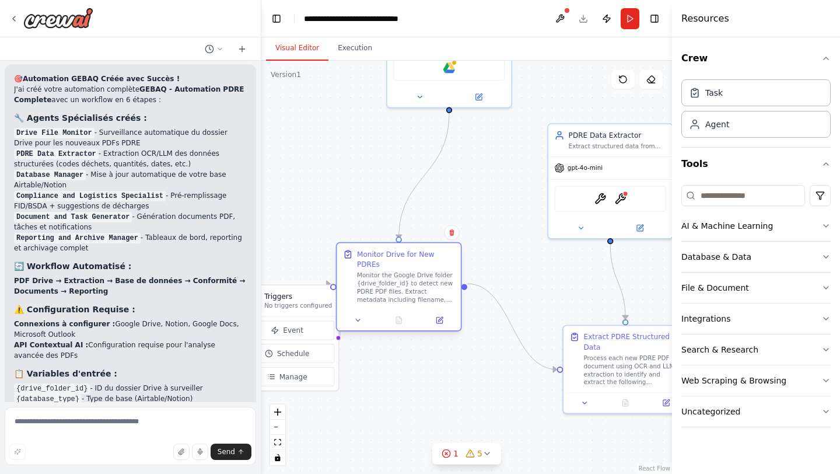
drag, startPoint x: 426, startPoint y: 354, endPoint x: 377, endPoint y: 270, distance: 97.3
click at [376, 271] on div "Monitor the Google Drive folder {drive_folder_id} to detect new PDRE PDF files.…" at bounding box center [405, 287] width 97 height 32
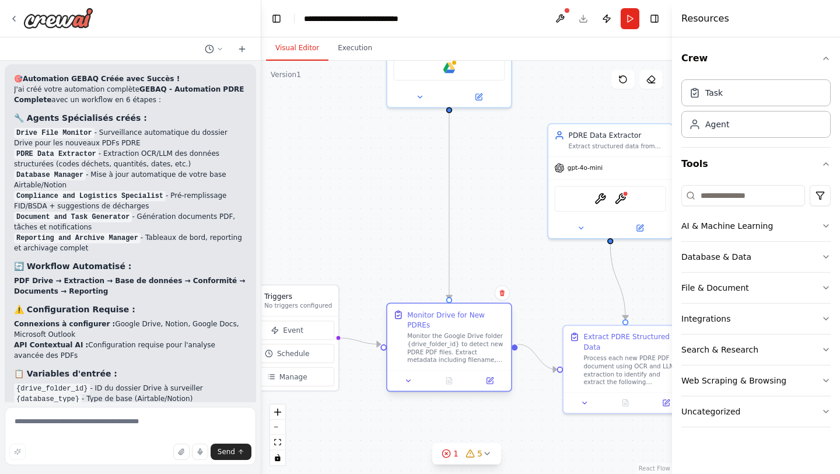
drag, startPoint x: 377, startPoint y: 270, endPoint x: 429, endPoint y: 334, distance: 82.1
click at [429, 334] on div "Monitor the Google Drive folder {drive_folder_id} to detect new PDRE PDF files.…" at bounding box center [455, 348] width 97 height 32
click at [466, 337] on div "Monitor the Google Drive folder {drive_folder_id} to detect new PDRE PDF files.…" at bounding box center [455, 348] width 97 height 32
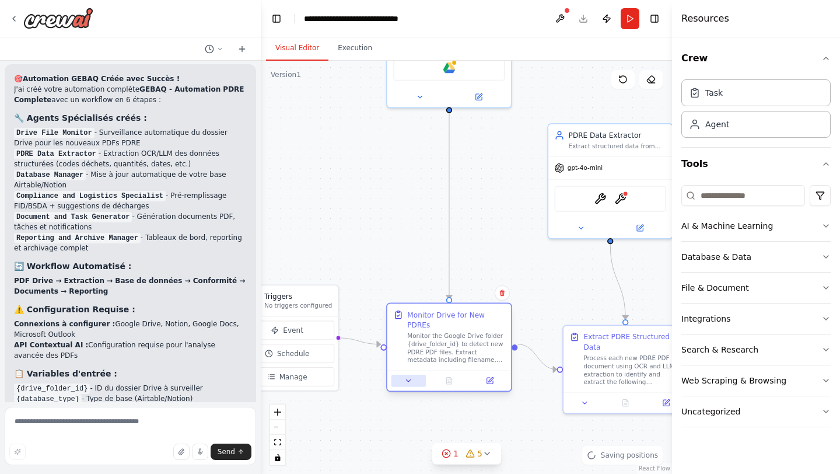
click at [405, 376] on icon at bounding box center [408, 380] width 8 height 8
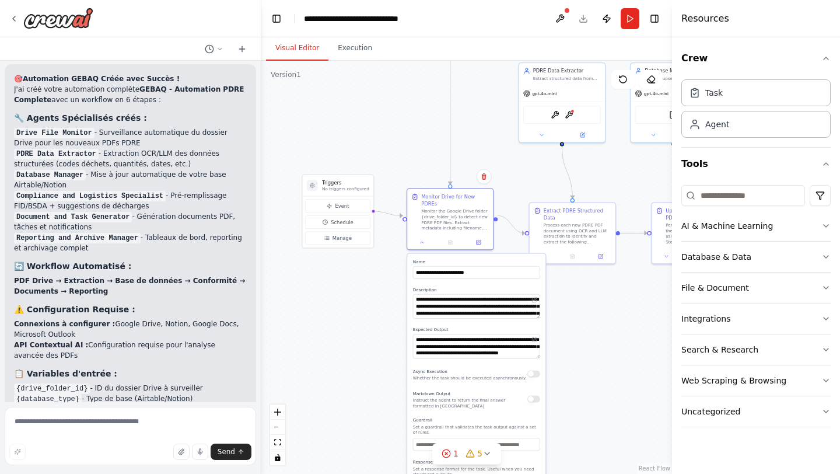
drag, startPoint x: 381, startPoint y: 444, endPoint x: 381, endPoint y: 278, distance: 165.2
click at [381, 278] on div ".deletable-edge-delete-btn { width: 20px; height: 20px; border: 0px solid #ffff…" at bounding box center [466, 267] width 411 height 413
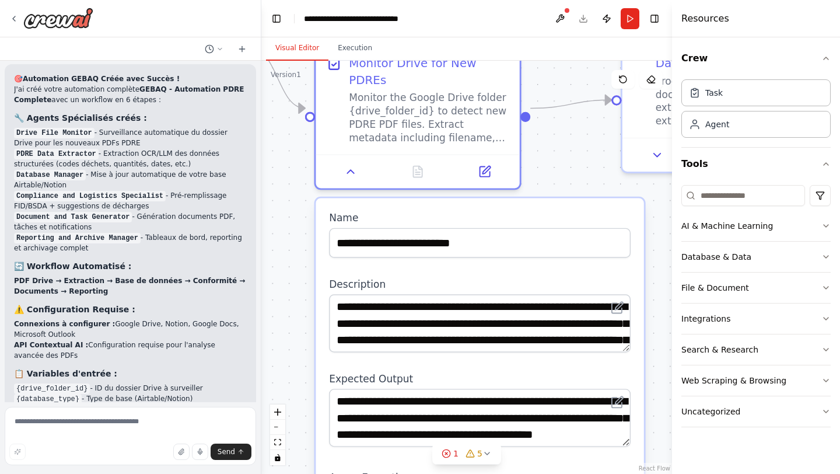
drag, startPoint x: 643, startPoint y: 244, endPoint x: 628, endPoint y: 293, distance: 51.1
click at [628, 294] on div "**********" at bounding box center [480, 323] width 302 height 58
click at [303, 159] on div ".deletable-edge-delete-btn { width: 20px; height: 20px; border: 0px solid #ffff…" at bounding box center [466, 267] width 411 height 413
click at [294, 164] on div ".deletable-edge-delete-btn { width: 20px; height: 20px; border: 0px solid #ffff…" at bounding box center [466, 267] width 411 height 413
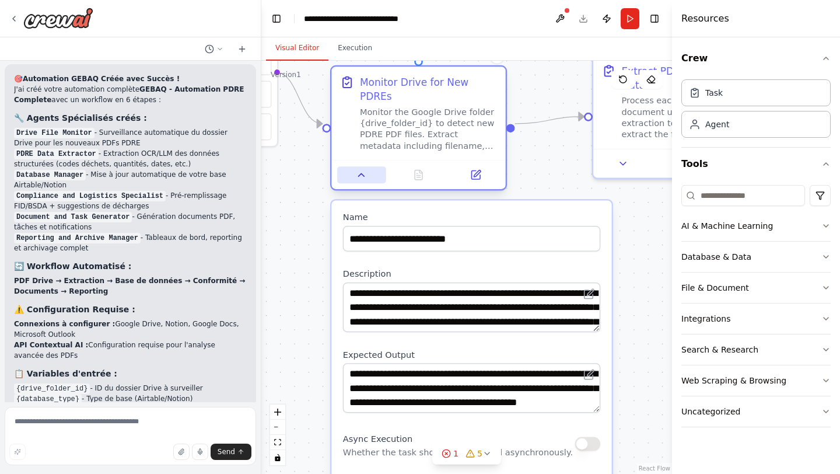
click at [366, 169] on icon at bounding box center [361, 174] width 11 height 11
click at [276, 189] on div ".deletable-edge-delete-btn { width: 20px; height: 20px; border: 0px solid #ffff…" at bounding box center [466, 267] width 411 height 413
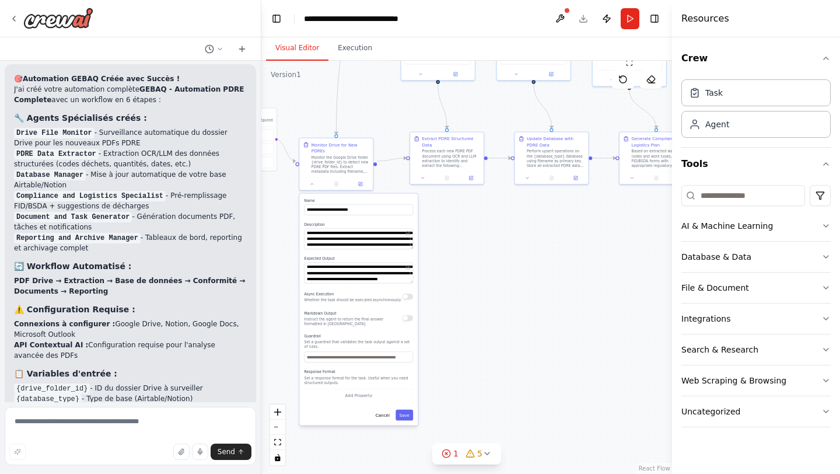
click at [390, 415] on div "**********" at bounding box center [358, 310] width 118 height 232
click at [382, 410] on button "Cancel" at bounding box center [383, 415] width 22 height 11
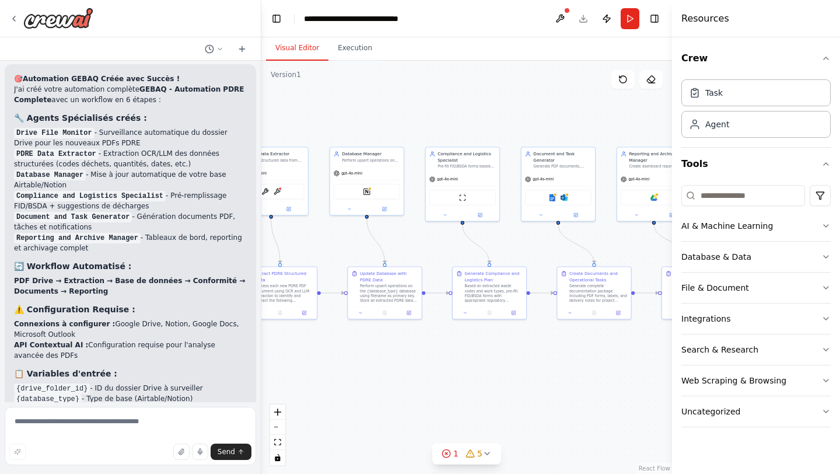
drag, startPoint x: 529, startPoint y: 212, endPoint x: 358, endPoint y: 348, distance: 218.9
click at [358, 348] on div ".deletable-edge-delete-btn { width: 20px; height: 20px; border: 0px solid #ffff…" at bounding box center [466, 267] width 411 height 413
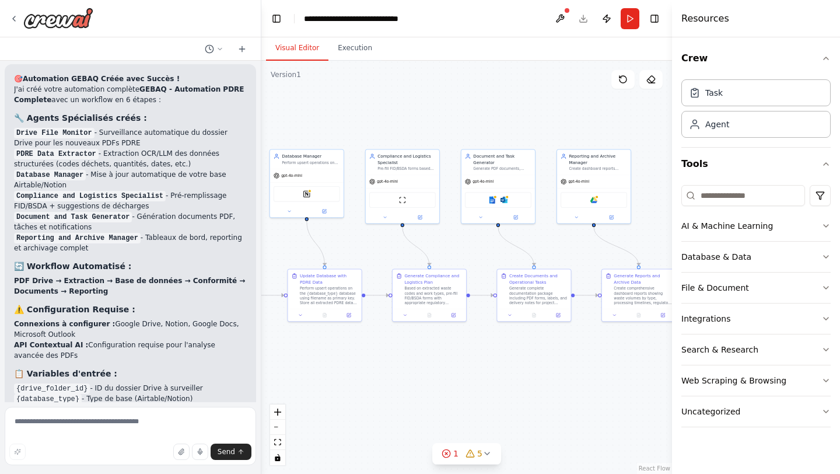
drag, startPoint x: 470, startPoint y: 347, endPoint x: 411, endPoint y: 348, distance: 59.0
click at [411, 348] on div ".deletable-edge-delete-btn { width: 20px; height: 20px; border: 0px solid #ffff…" at bounding box center [466, 267] width 411 height 413
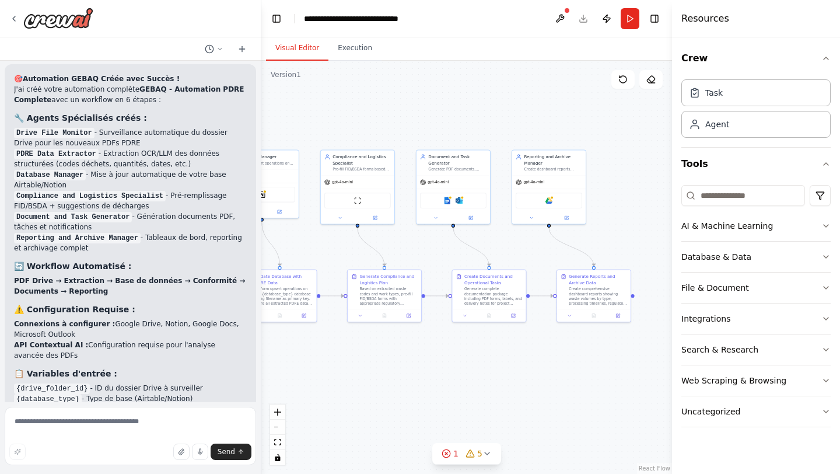
drag, startPoint x: 494, startPoint y: 343, endPoint x: 451, endPoint y: 343, distance: 43.2
click at [451, 343] on div ".deletable-edge-delete-btn { width: 20px; height: 20px; border: 0px solid #ffff…" at bounding box center [466, 267] width 411 height 413
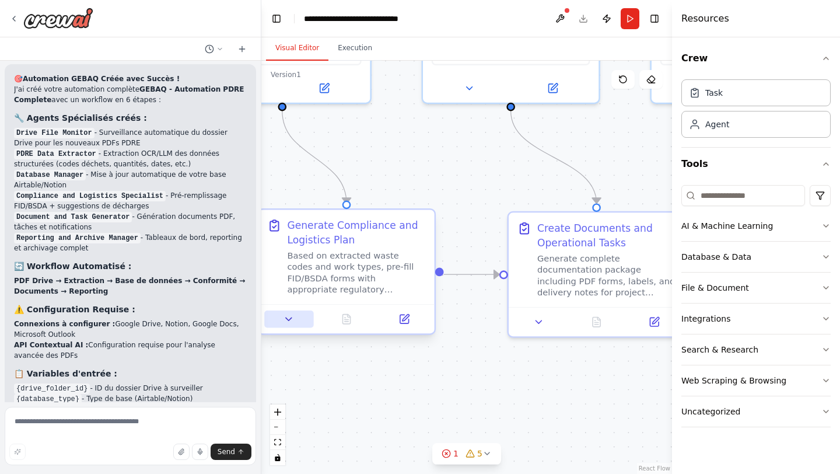
click at [294, 319] on icon at bounding box center [289, 319] width 12 height 12
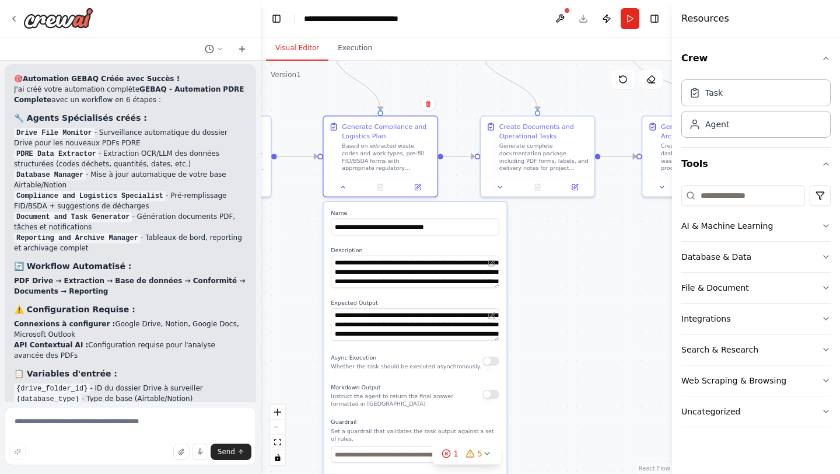
drag, startPoint x: 546, startPoint y: 389, endPoint x: 564, endPoint y: 242, distance: 148.2
click at [564, 242] on div ".deletable-edge-delete-btn { width: 20px; height: 20px; border: 0px solid #ffff…" at bounding box center [466, 267] width 411 height 413
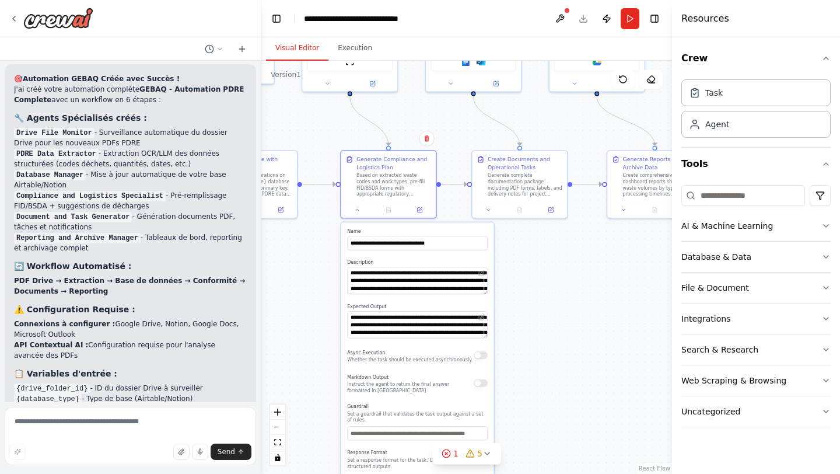
click at [533, 291] on div ".deletable-edge-delete-btn { width: 20px; height: 20px; border: 0px solid #ffff…" at bounding box center [466, 267] width 411 height 413
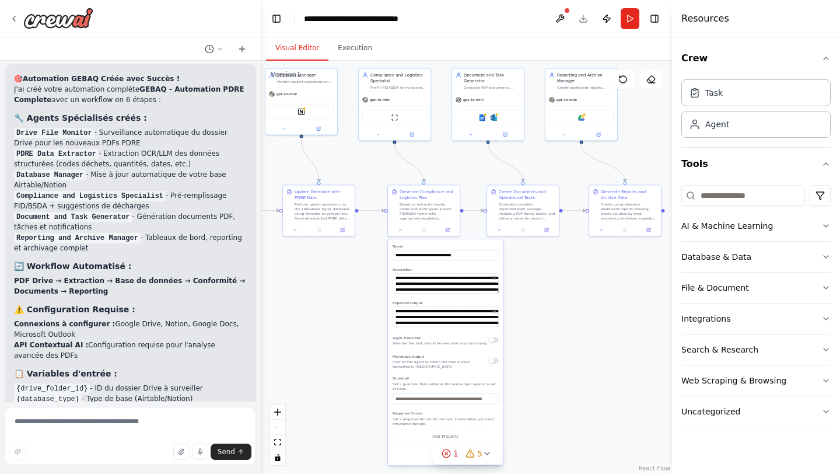
click at [533, 292] on div ".deletable-edge-delete-btn { width: 20px; height: 20px; border: 0px solid #ffff…" at bounding box center [466, 267] width 411 height 413
click at [341, 277] on div ".deletable-edge-delete-btn { width: 20px; height: 20px; border: 0px solid #ffff…" at bounding box center [466, 267] width 411 height 413
click at [352, 61] on div ".deletable-edge-delete-btn { width: 20px; height: 20px; border: 0px solid #ffff…" at bounding box center [466, 267] width 411 height 413
click at [352, 53] on button "Execution" at bounding box center [355, 48] width 53 height 25
click at [312, 54] on button "Visual Editor" at bounding box center [297, 48] width 62 height 25
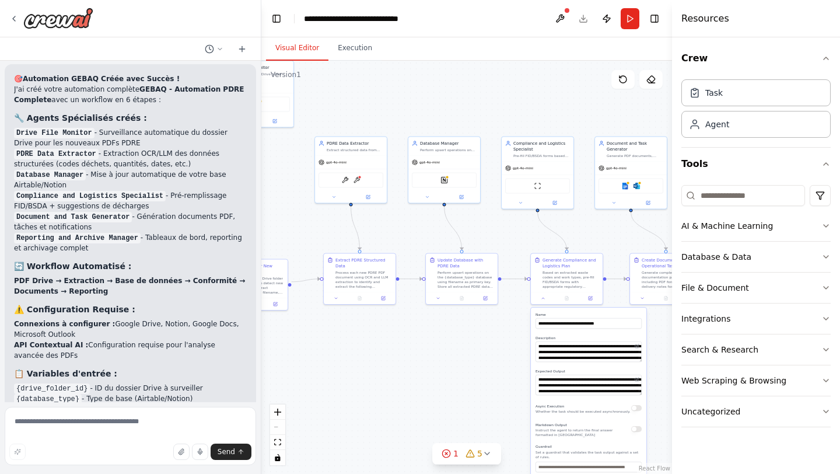
drag, startPoint x: 316, startPoint y: 346, endPoint x: 454, endPoint y: 414, distance: 153.7
click at [455, 415] on div ".deletable-edge-delete-btn { width: 20px; height: 20px; border: 0px solid #ffff…" at bounding box center [466, 267] width 411 height 413
